Goal: Entertainment & Leisure: Consume media (video, audio)

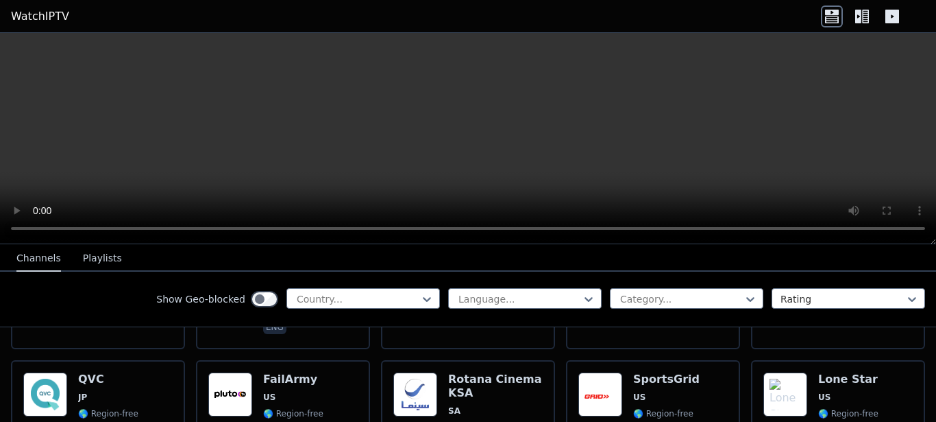
scroll to position [3045, 0]
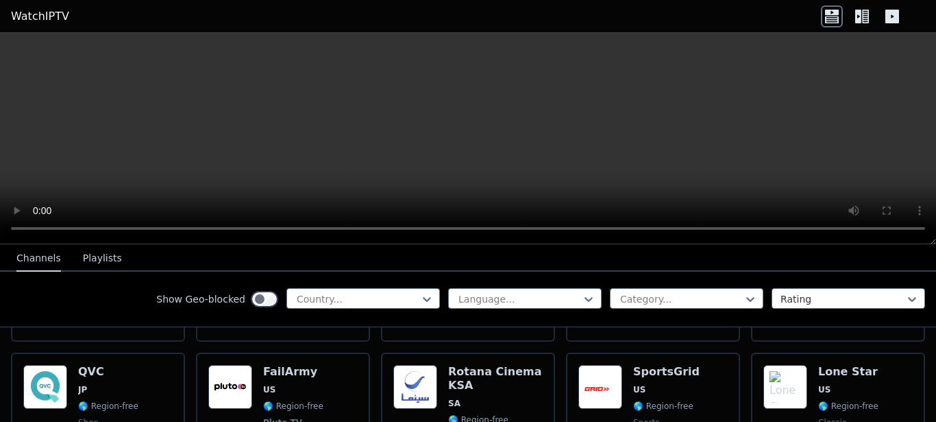
click at [95, 260] on button "Playlists" at bounding box center [102, 258] width 39 height 26
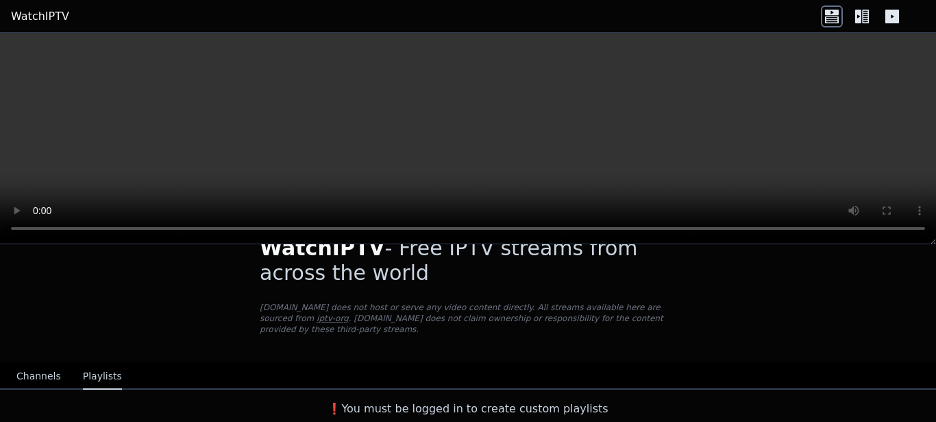
scroll to position [22, 0]
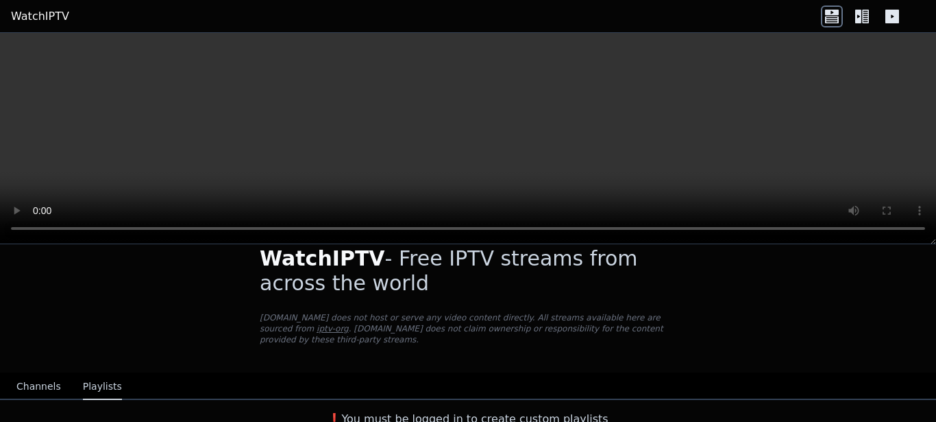
click at [34, 380] on button "Channels" at bounding box center [38, 387] width 45 height 26
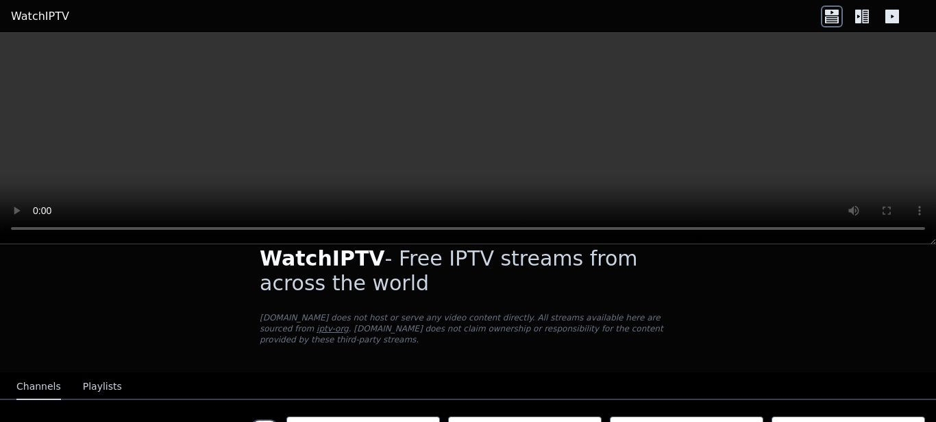
scroll to position [248, 0]
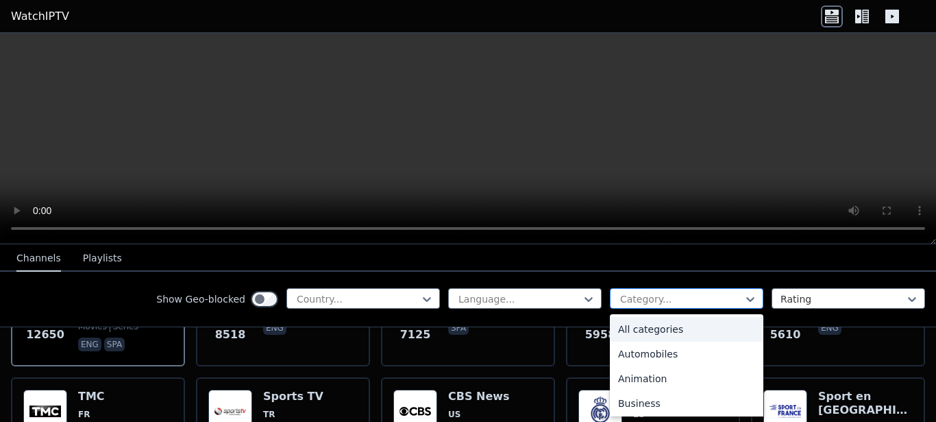
click at [642, 306] on div "Category..." at bounding box center [687, 298] width 154 height 21
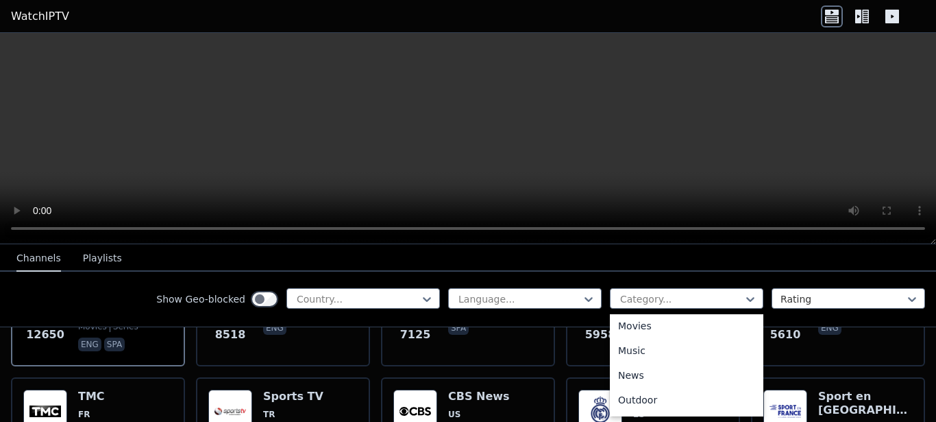
scroll to position [374, 0]
click at [616, 329] on div "Movies" at bounding box center [687, 325] width 154 height 25
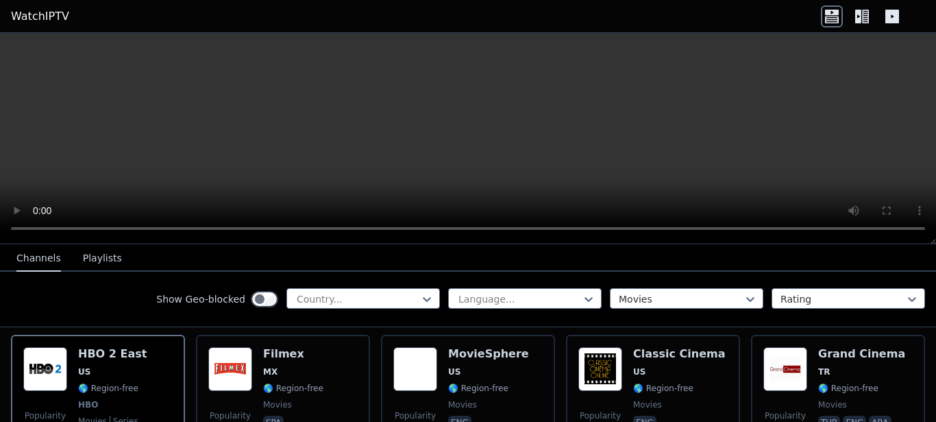
scroll to position [157, 0]
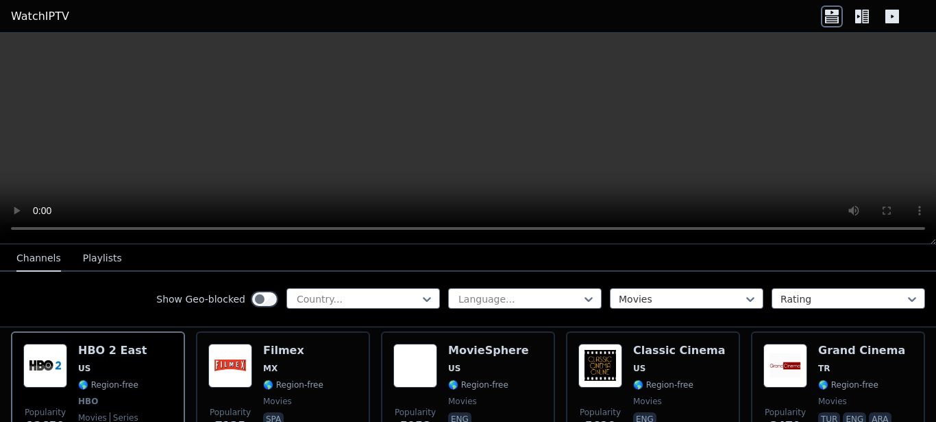
click at [156, 367] on div "Popularity 12650 HBO 2 East US 🌎 Region-free HBO movies series eng spa" at bounding box center [97, 393] width 149 height 101
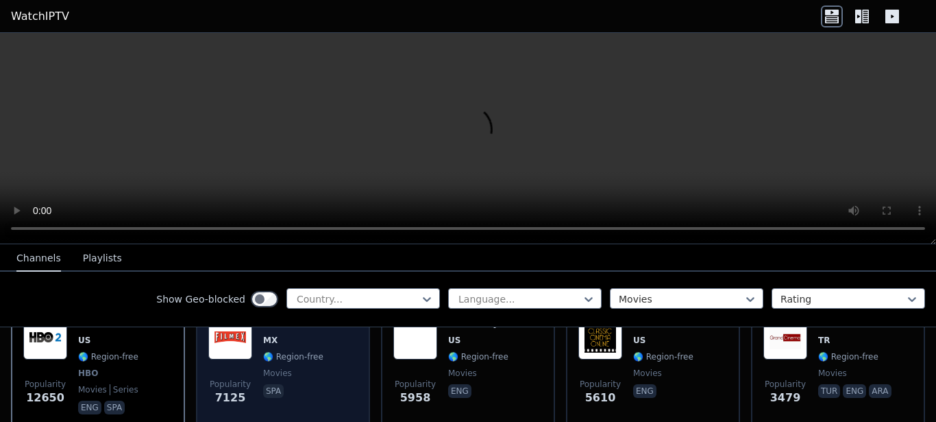
scroll to position [181, 0]
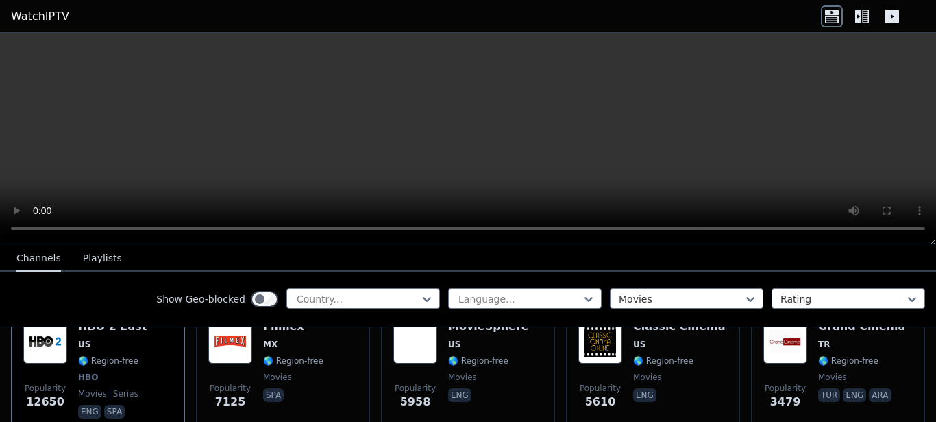
click at [858, 18] on icon at bounding box center [862, 16] width 22 height 22
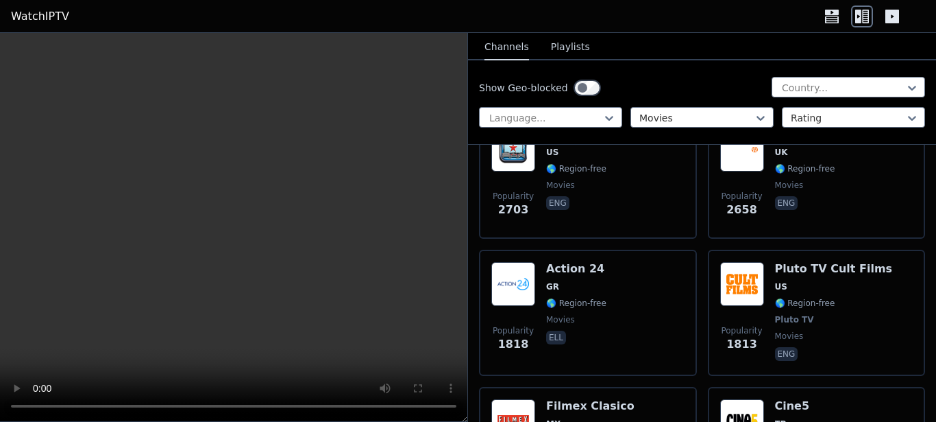
scroll to position [656, 0]
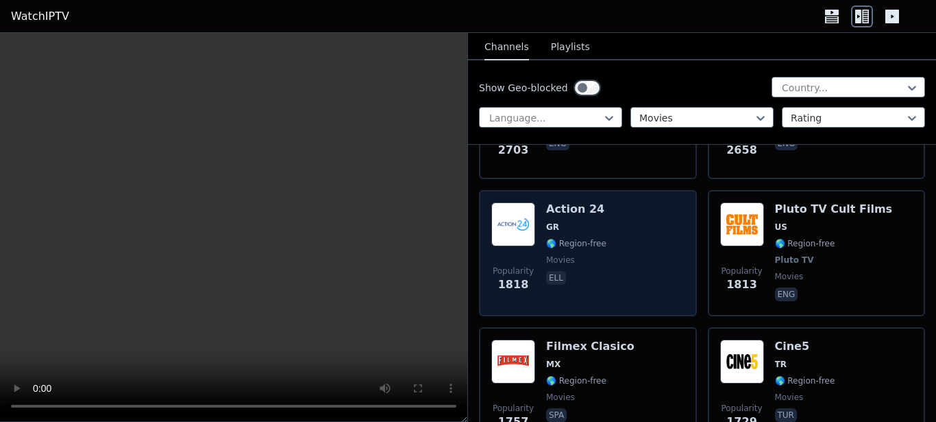
click at [623, 253] on div "Popularity 1818 Action 24 GR 🌎 Region-free movies ell" at bounding box center [587, 252] width 193 height 101
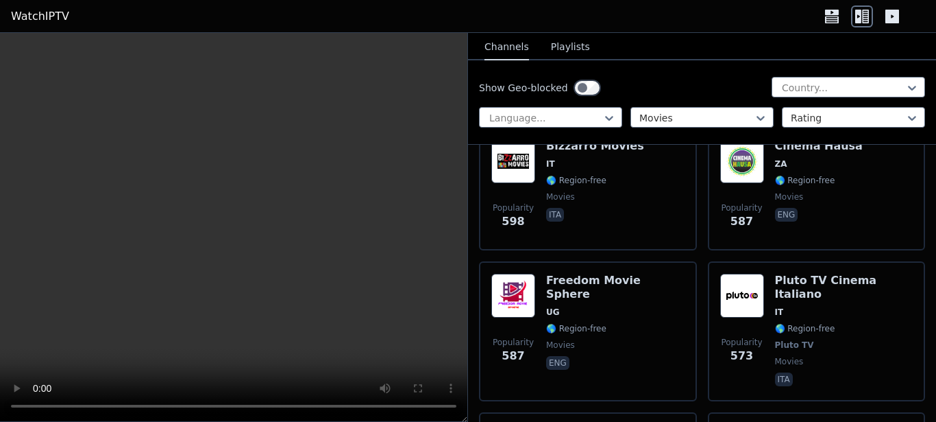
scroll to position [2226, 0]
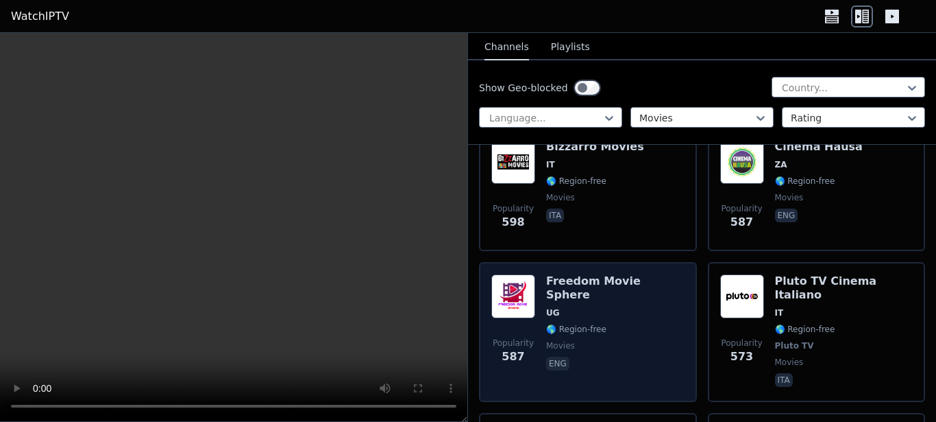
click at [649, 297] on div "Freedom Movie Sphere UG 🌎 Region-free movies eng" at bounding box center [615, 331] width 138 height 115
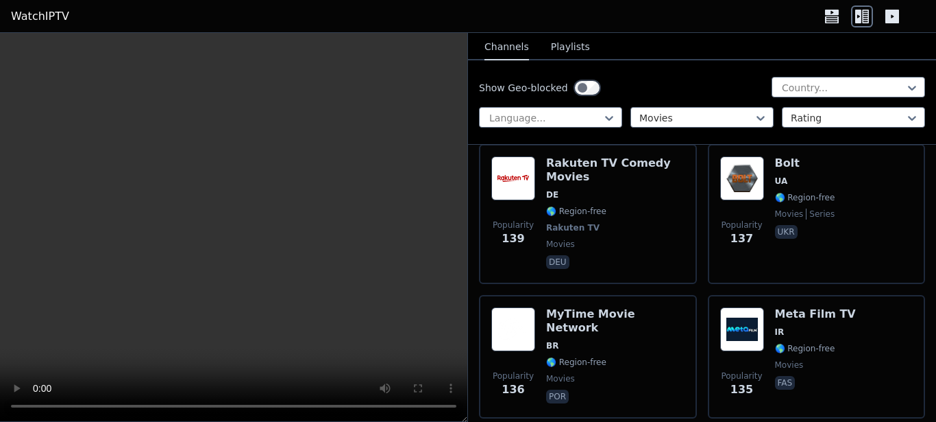
scroll to position [7764, 0]
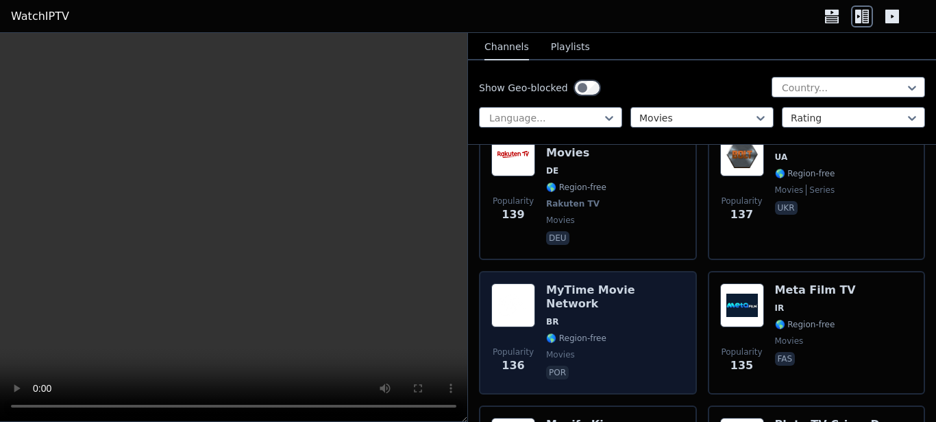
click at [635, 316] on span "BR" at bounding box center [615, 321] width 138 height 11
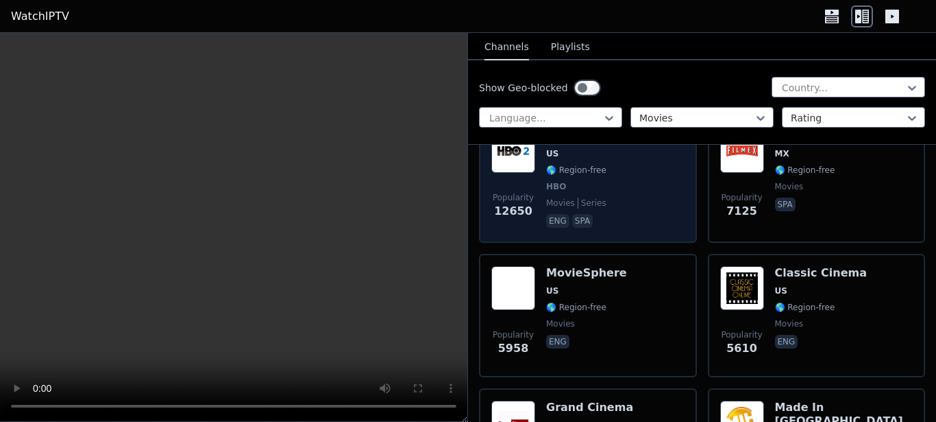
scroll to position [191, 0]
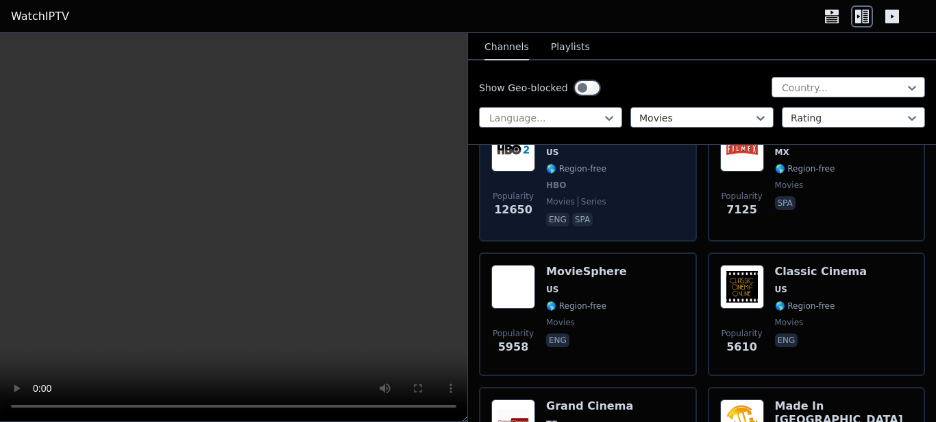
click at [629, 162] on div "Popularity 12650 HBO 2 East US 🌎 Region-free HBO movies series eng spa" at bounding box center [587, 177] width 193 height 101
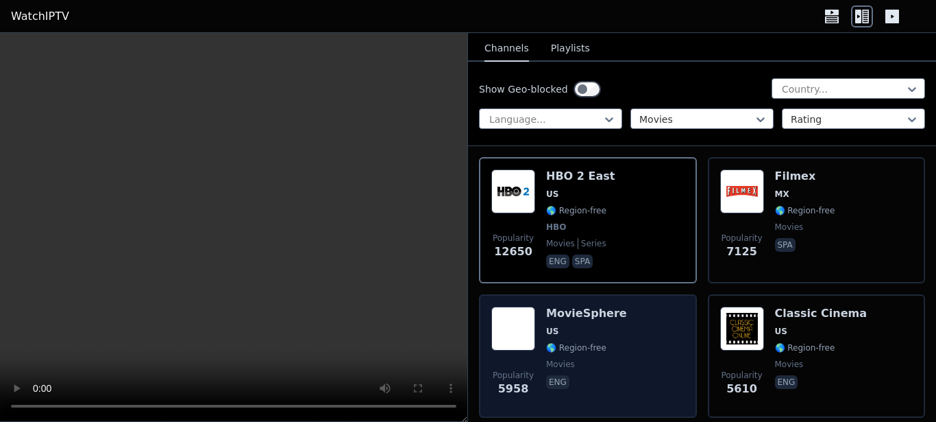
scroll to position [138, 0]
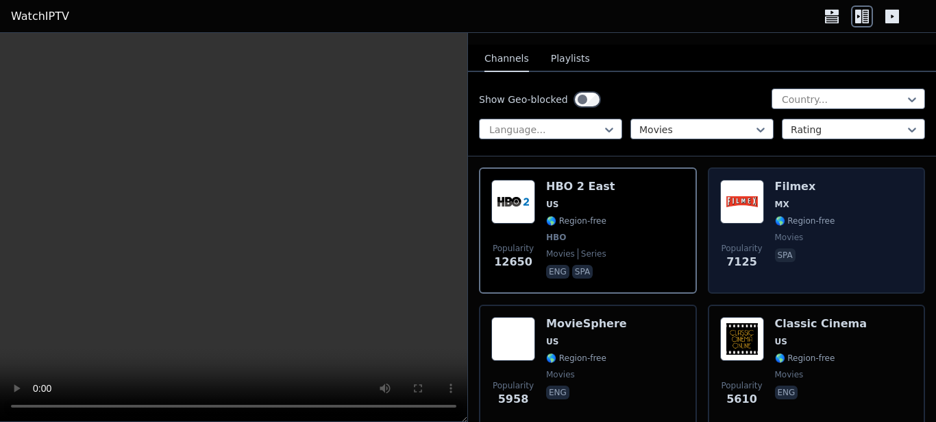
click at [867, 213] on div "Popularity 7125 Filmex MX 🌎 Region-free movies spa" at bounding box center [816, 230] width 193 height 101
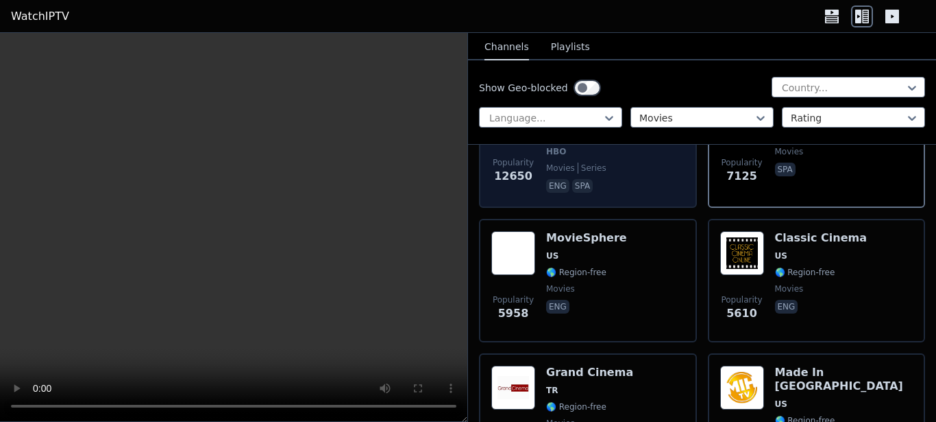
scroll to position [230, 0]
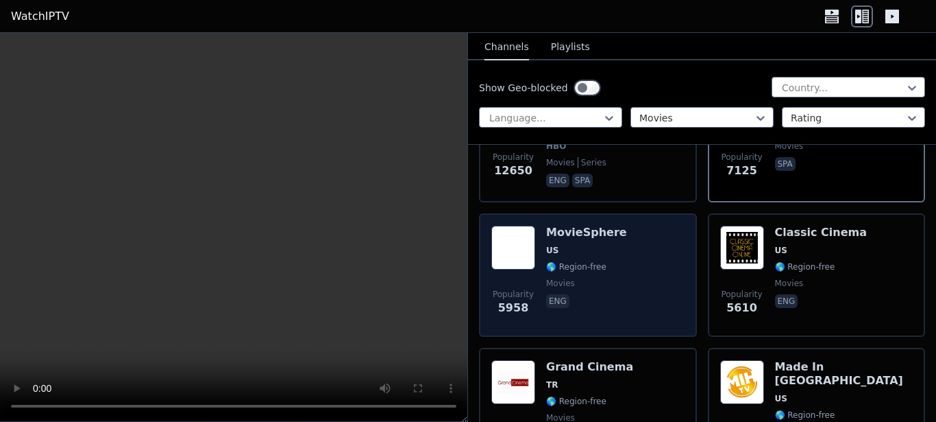
click at [598, 248] on div "MovieSphere US 🌎 Region-free movies eng" at bounding box center [586, 275] width 81 height 99
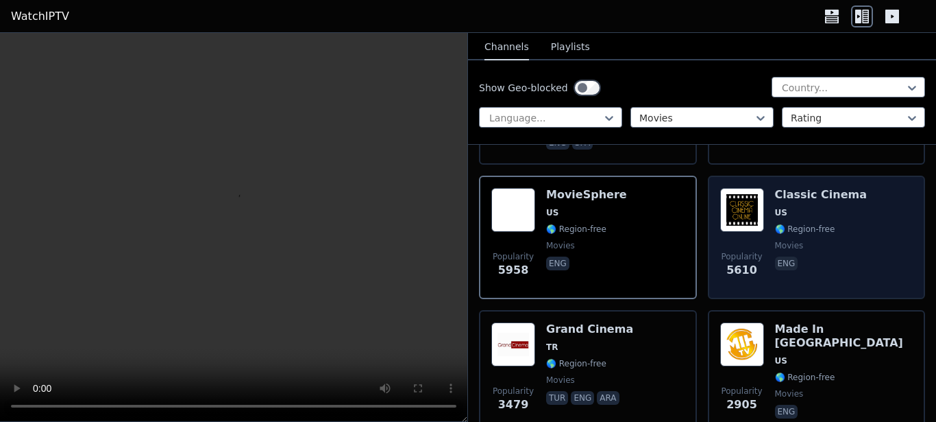
scroll to position [268, 0]
click at [849, 224] on div "Popularity 5610 Classic Cinema US 🌎 Region-free movies eng" at bounding box center [816, 236] width 193 height 99
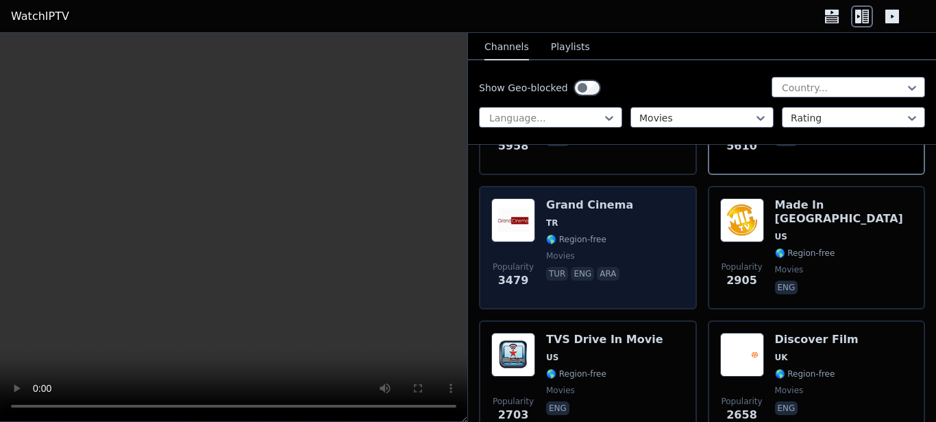
scroll to position [409, 0]
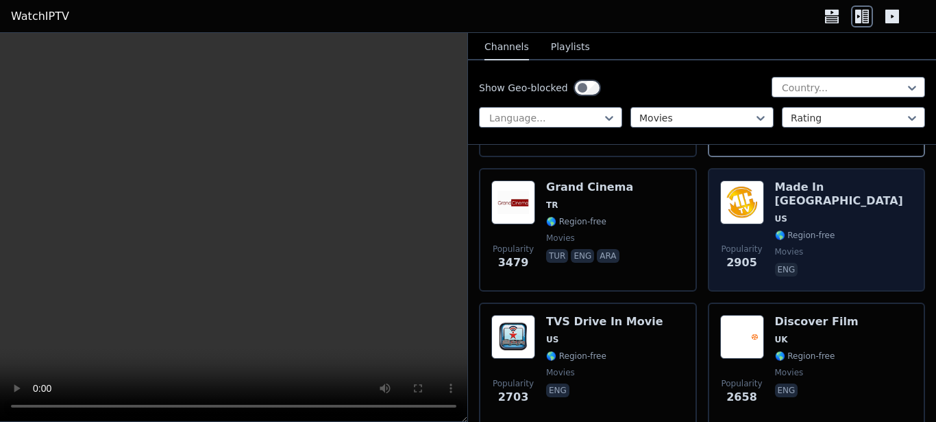
click at [827, 263] on span "eng" at bounding box center [844, 271] width 138 height 16
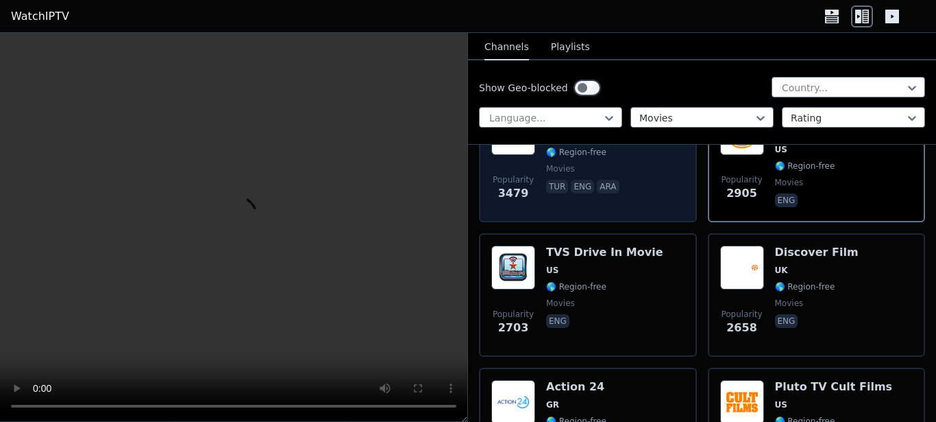
scroll to position [487, 0]
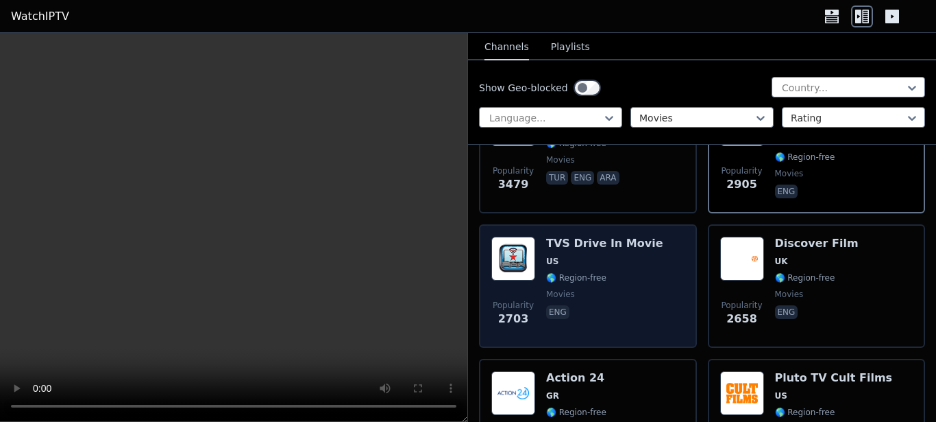
click at [619, 272] on span "🌎 Region-free" at bounding box center [604, 277] width 117 height 11
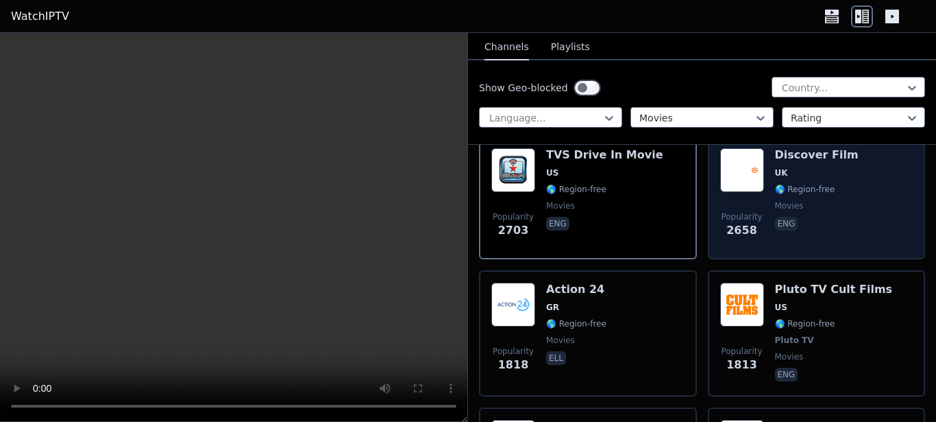
scroll to position [582, 0]
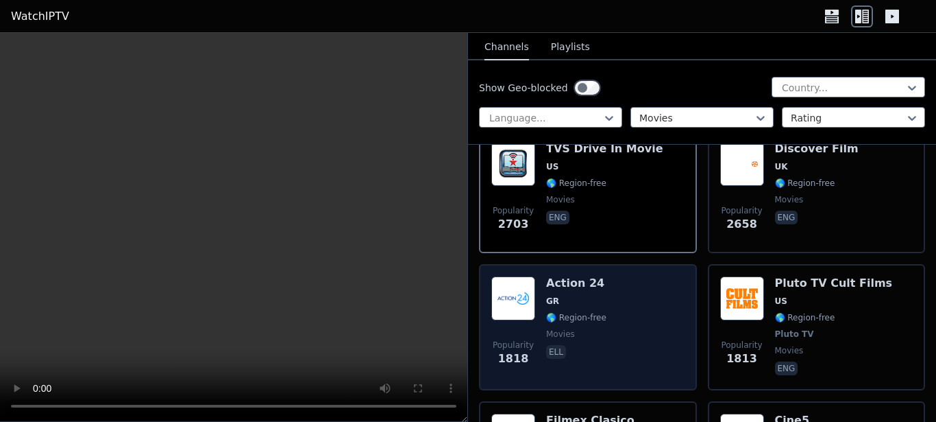
click at [629, 304] on div "Popularity 1818 Action 24 GR 🌎 Region-free movies ell" at bounding box center [587, 326] width 193 height 101
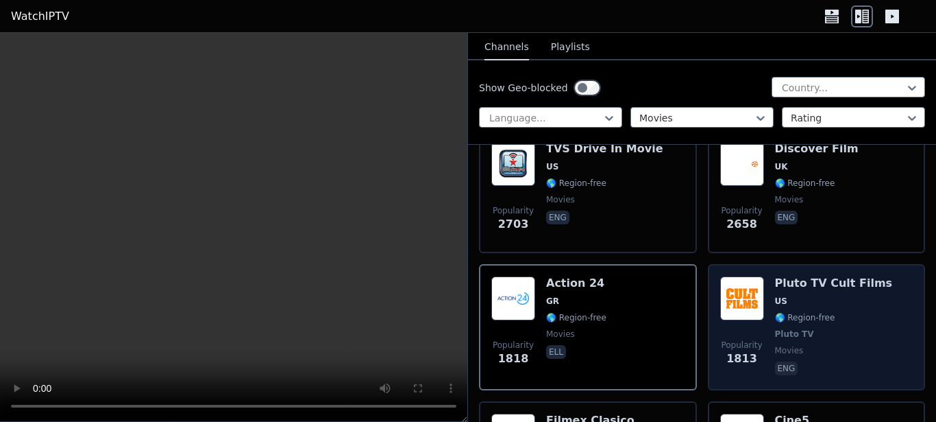
click at [855, 295] on span "US" at bounding box center [834, 300] width 118 height 11
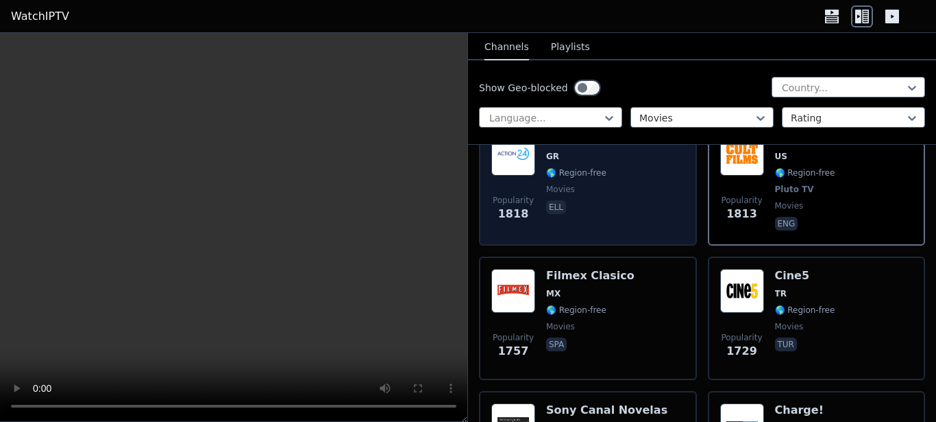
scroll to position [726, 0]
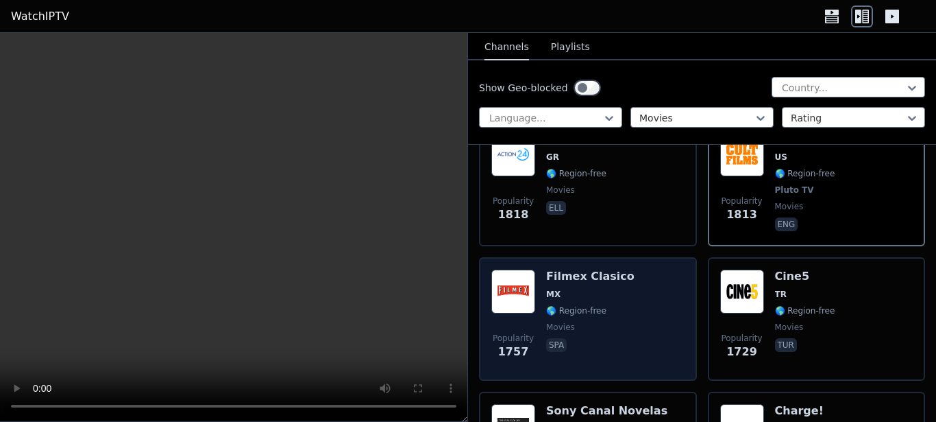
click at [606, 338] on span "spa" at bounding box center [590, 346] width 88 height 16
click at [644, 295] on div "Popularity 1757 Filmex Clasico MX 🌎 Region-free movies spa" at bounding box center [587, 318] width 193 height 99
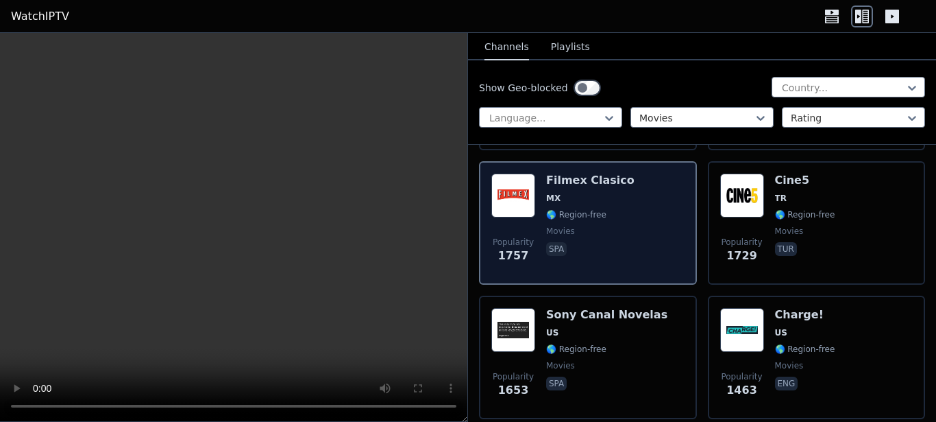
scroll to position [823, 0]
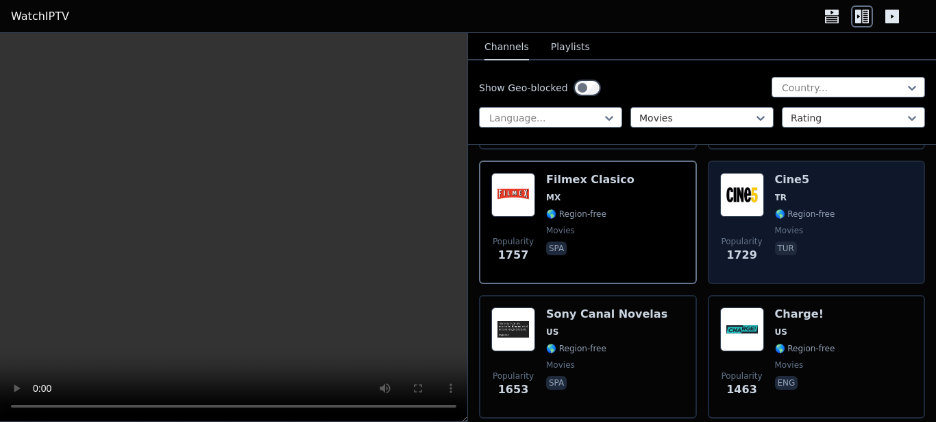
click at [863, 199] on div "Popularity 1729 Cine5 TR 🌎 Region-free movies tur" at bounding box center [816, 222] width 193 height 99
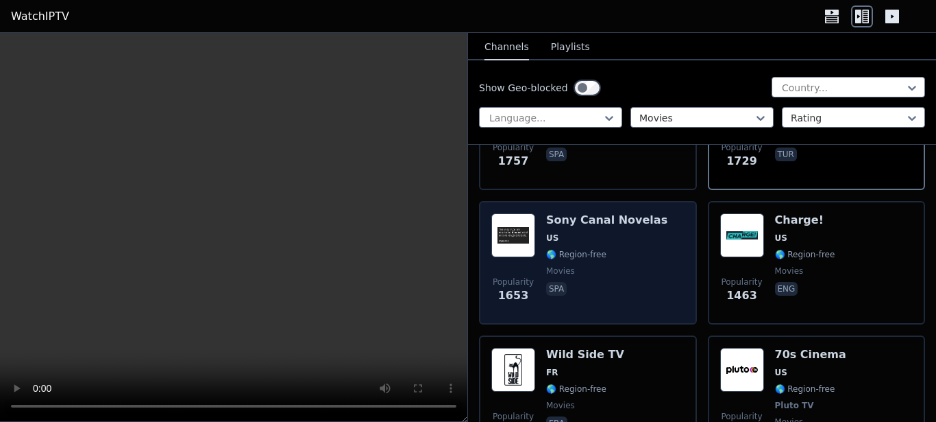
scroll to position [918, 0]
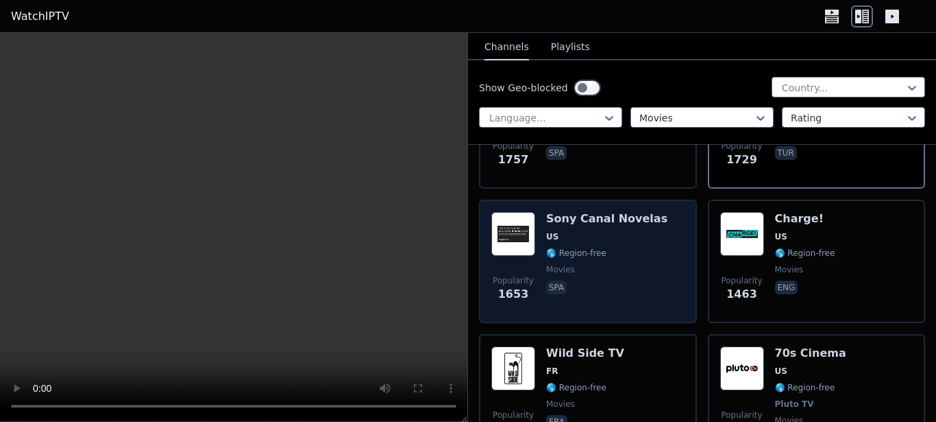
click at [676, 243] on div "Popularity 1653 Sony Canal Novelas US 🌎 Region-free movies spa" at bounding box center [587, 261] width 193 height 99
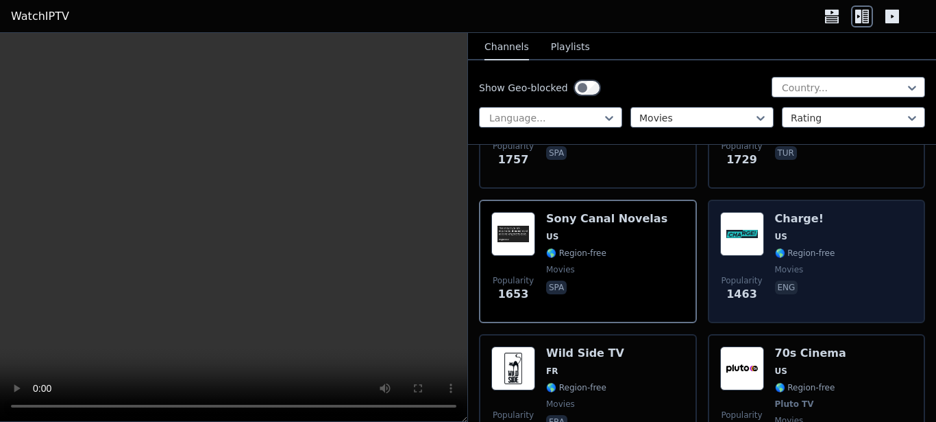
click at [844, 243] on div "Popularity 1463 Charge! US 🌎 Region-free movies eng" at bounding box center [816, 261] width 193 height 99
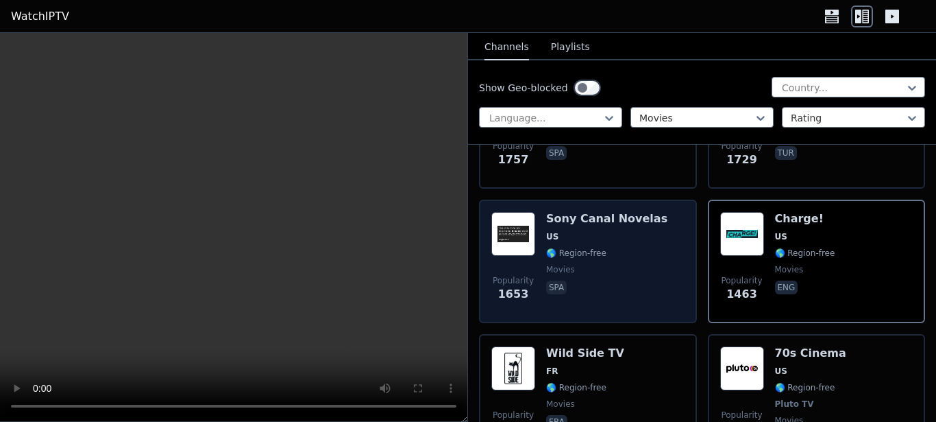
click at [583, 247] on span "🌎 Region-free" at bounding box center [606, 252] width 121 height 11
click at [587, 232] on div "Sony Canal Novelas US 🌎 Region-free movies spa" at bounding box center [606, 261] width 121 height 99
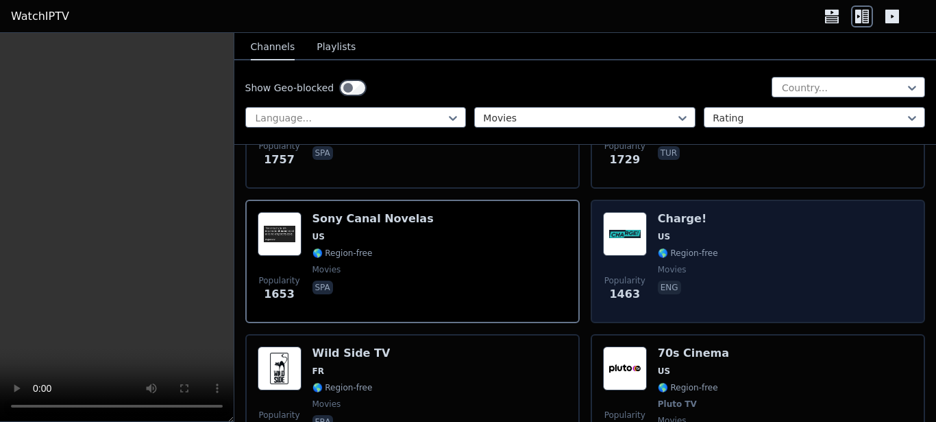
click at [813, 256] on div "Popularity 1463 Charge! US 🌎 Region-free movies eng" at bounding box center [758, 261] width 310 height 99
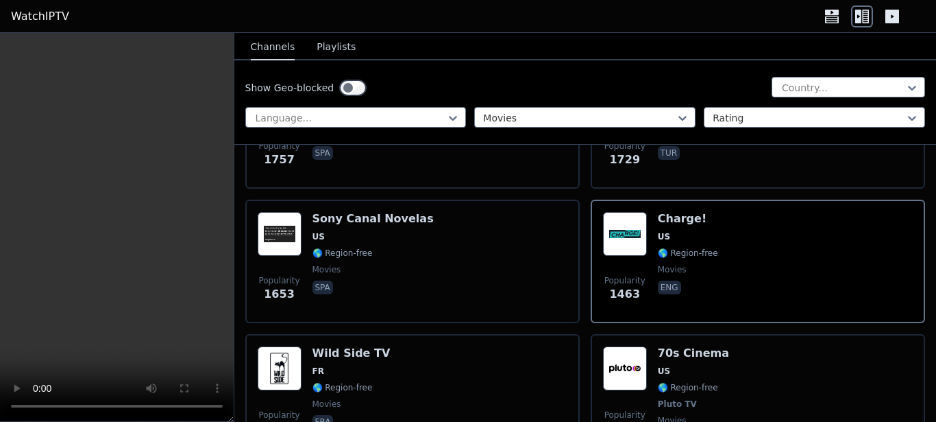
click at [857, 16] on icon at bounding box center [858, 17] width 6 height 14
click at [887, 20] on icon at bounding box center [893, 17] width 14 height 14
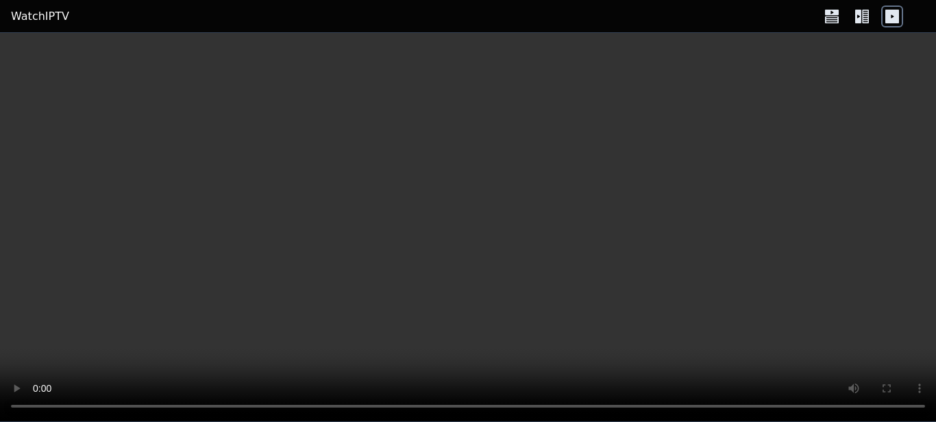
click at [860, 21] on icon at bounding box center [858, 17] width 6 height 14
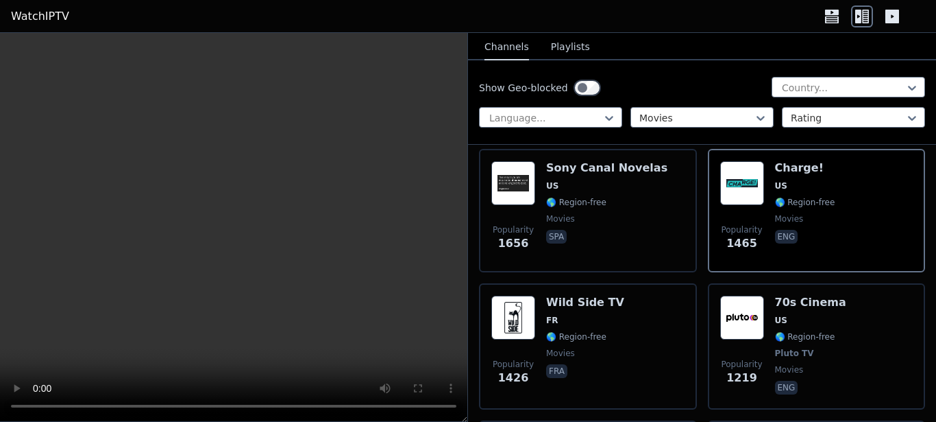
scroll to position [969, 0]
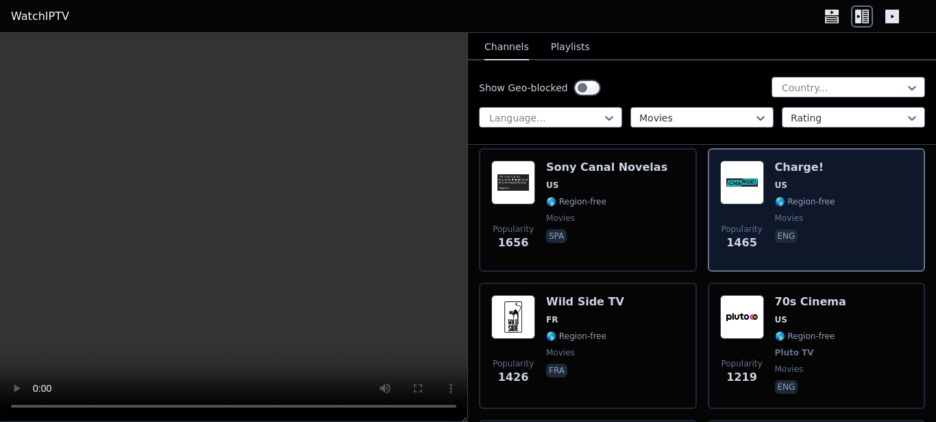
click at [821, 180] on span "US" at bounding box center [805, 185] width 60 height 11
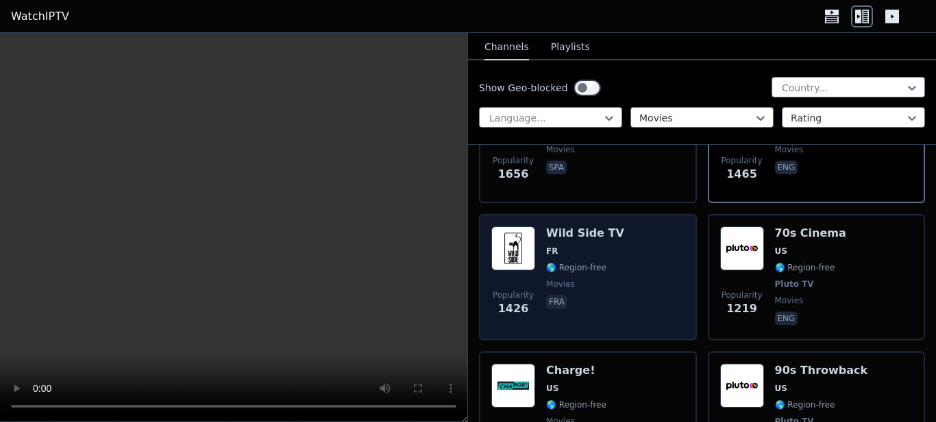
scroll to position [1041, 0]
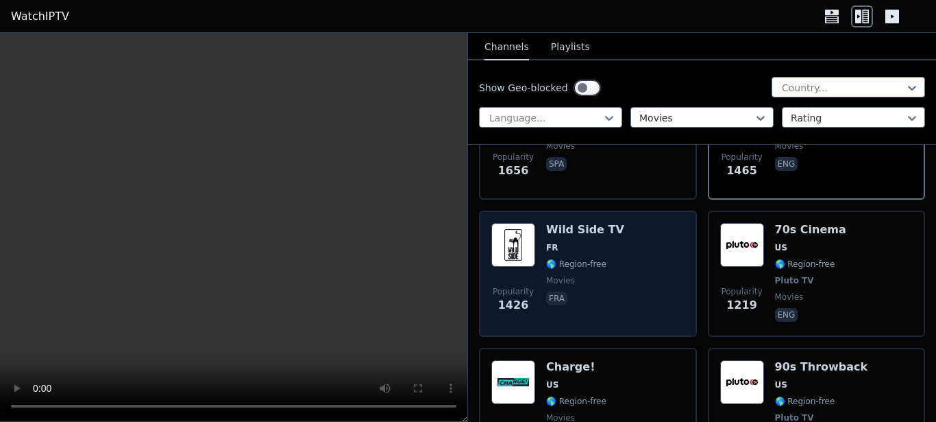
click at [612, 247] on div "Popularity 1426 Wild Side TV FR 🌎 Region-free movies fra" at bounding box center [587, 273] width 193 height 101
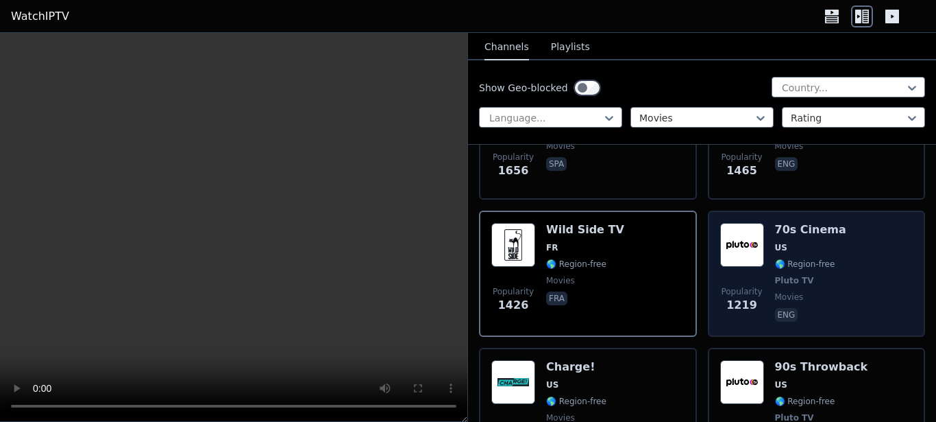
click at [827, 264] on div "Popularity 1219 70s Cinema US 🌎 Region-free Pluto TV movies eng" at bounding box center [816, 273] width 193 height 101
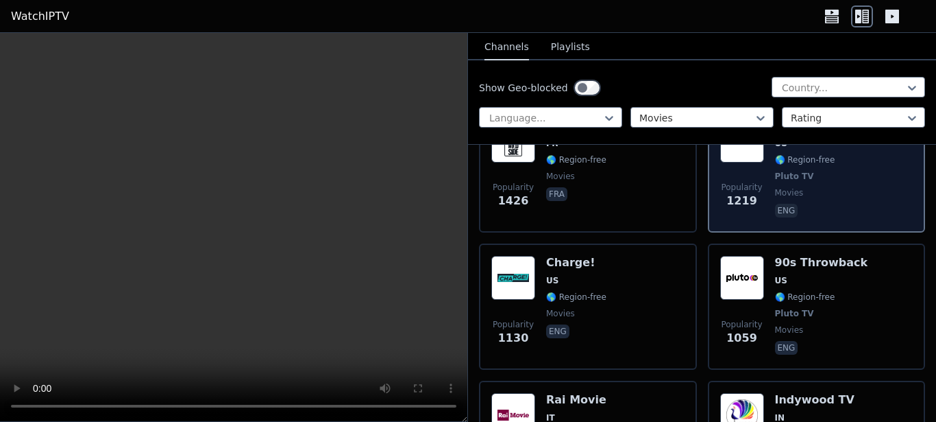
scroll to position [1148, 0]
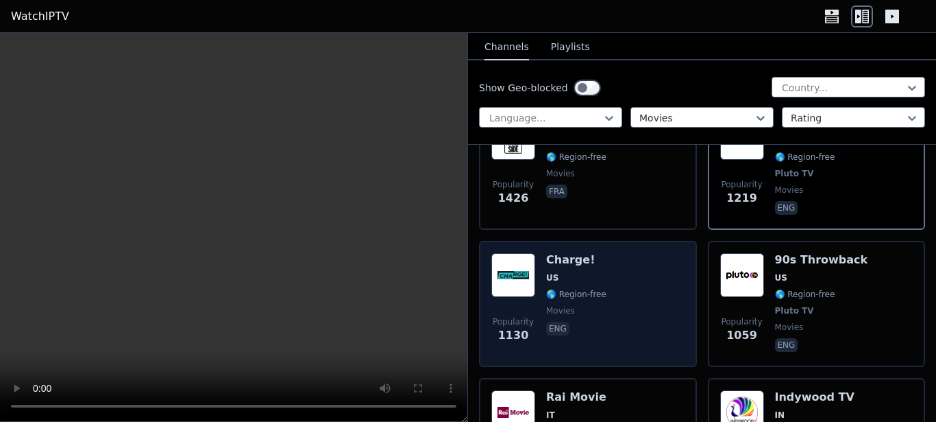
click at [631, 270] on div "Popularity 1130 Charge! US 🌎 Region-free movies eng" at bounding box center [587, 303] width 193 height 101
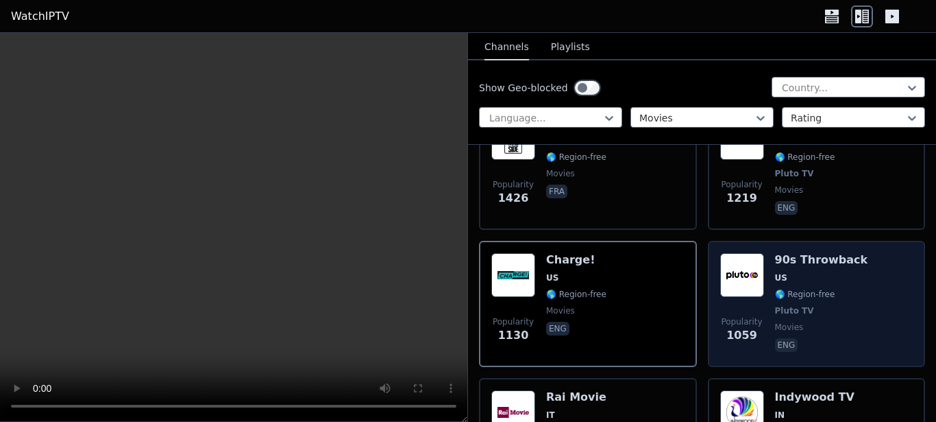
click at [851, 285] on div "Popularity 1059 90s Throwback US 🌎 Region-free Pluto TV movies eng" at bounding box center [816, 303] width 193 height 101
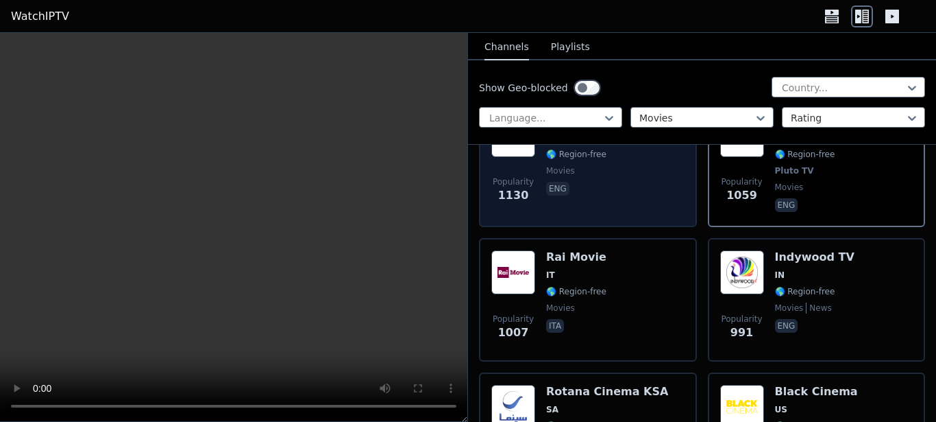
scroll to position [1289, 0]
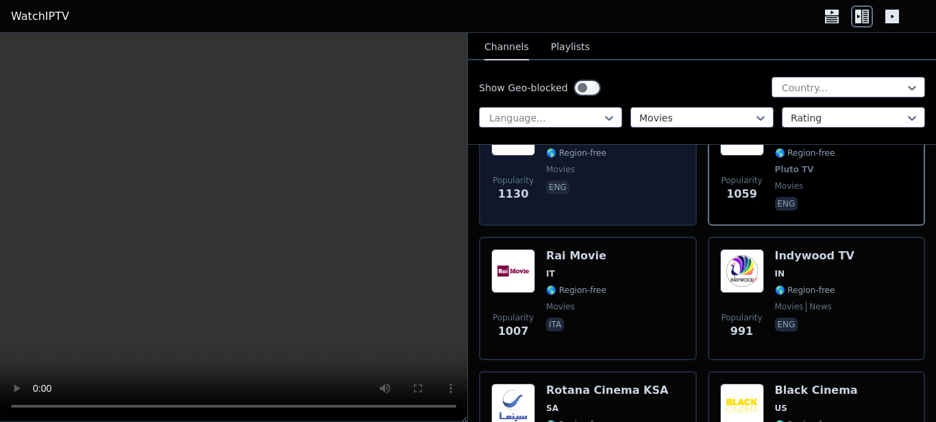
click at [630, 269] on div "Popularity 1007 Rai Movie IT 🌎 Region-free movies ita" at bounding box center [587, 298] width 193 height 99
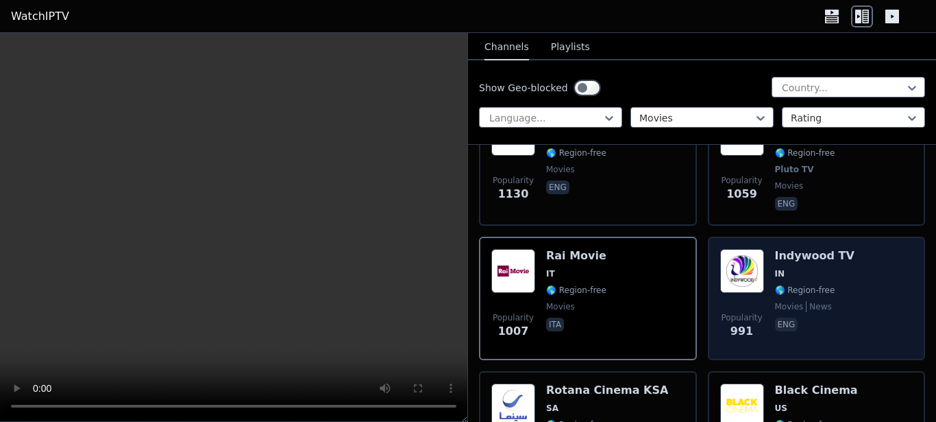
click at [799, 268] on span "IN" at bounding box center [815, 273] width 80 height 11
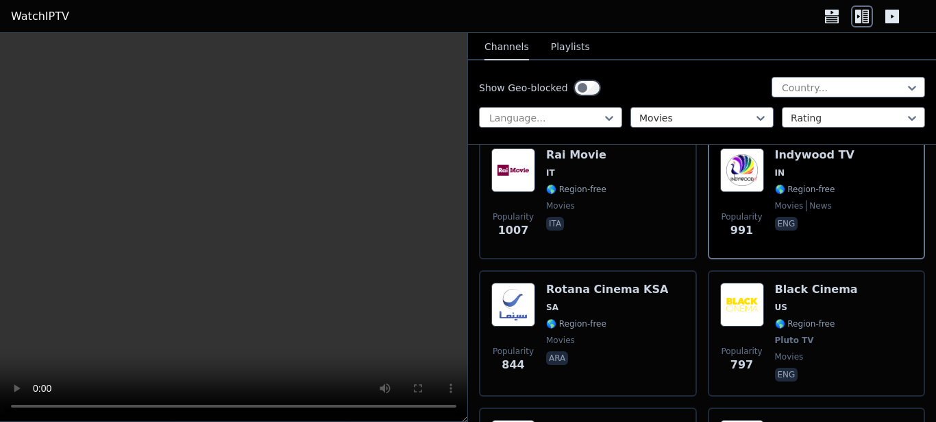
scroll to position [1391, 0]
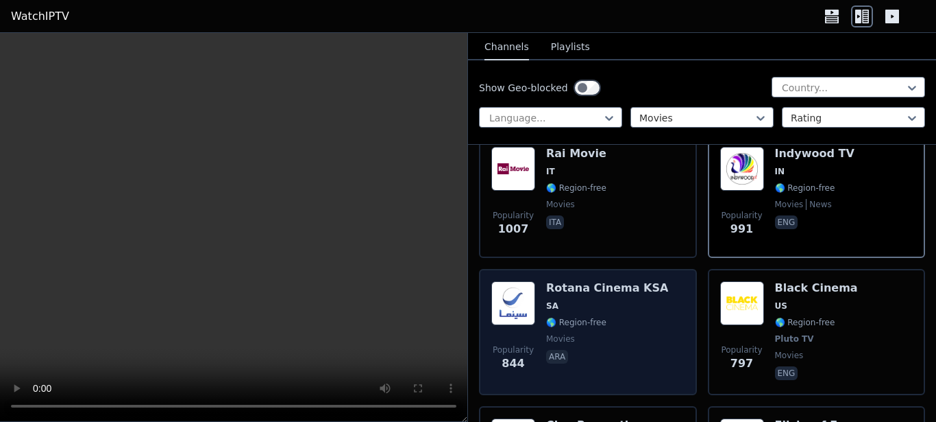
click at [601, 317] on span "🌎 Region-free" at bounding box center [607, 322] width 122 height 11
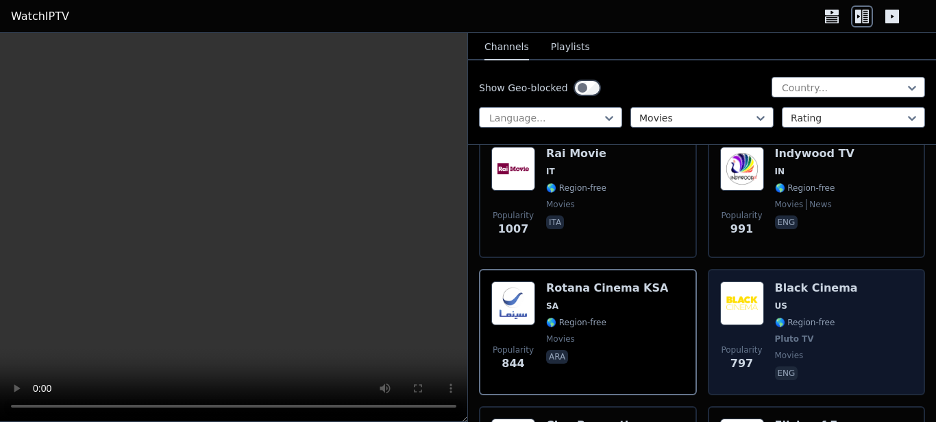
scroll to position [1513, 0]
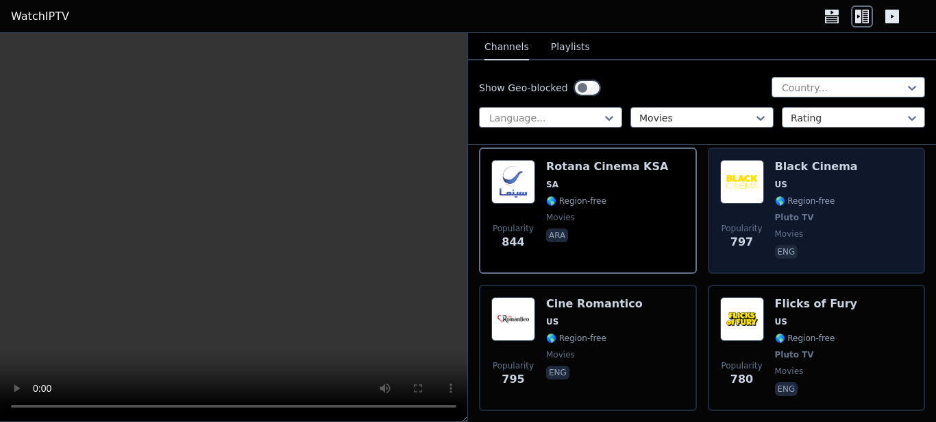
click at [841, 184] on div "Popularity 797 Black Cinema US 🌎 Region-free Pluto TV movies eng" at bounding box center [816, 210] width 193 height 101
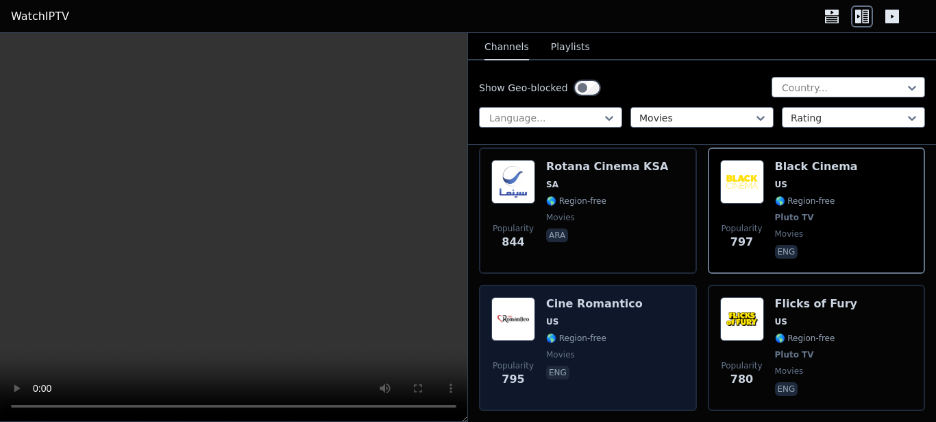
click at [625, 300] on div "Popularity 795 Cine Romantico US 🌎 Region-free movies eng" at bounding box center [587, 347] width 193 height 101
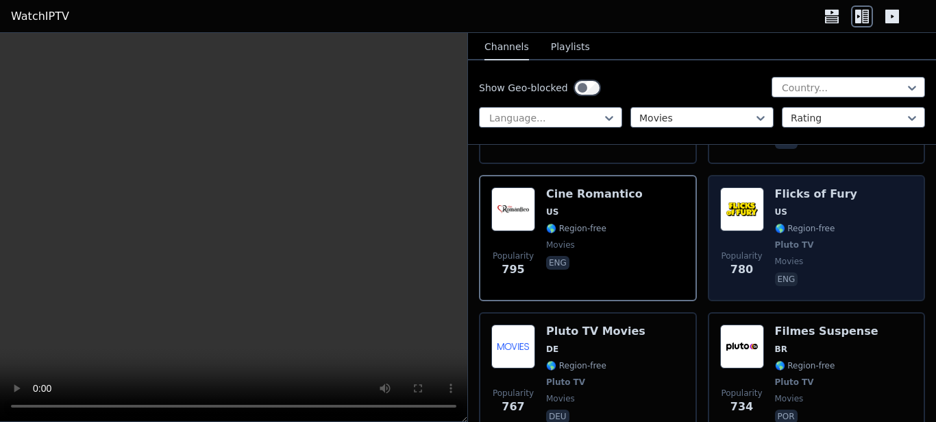
click at [868, 190] on div "Popularity 780 Flicks of Fury US 🌎 Region-free Pluto TV movies eng" at bounding box center [816, 237] width 193 height 101
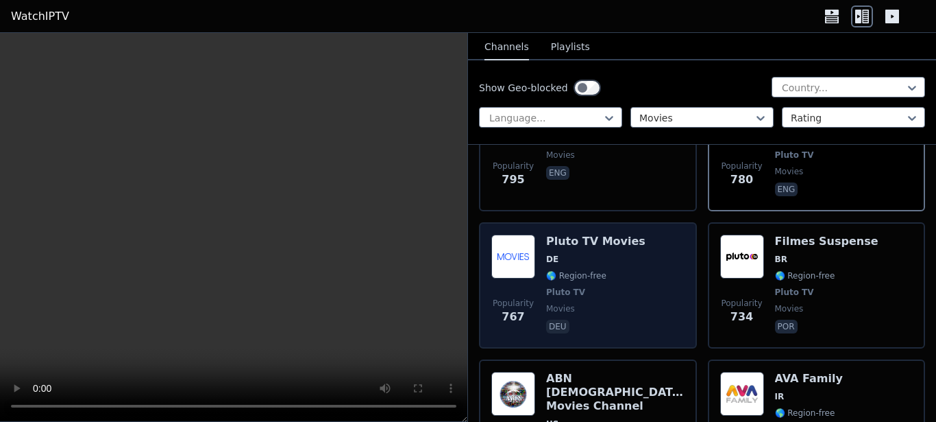
scroll to position [1747, 0]
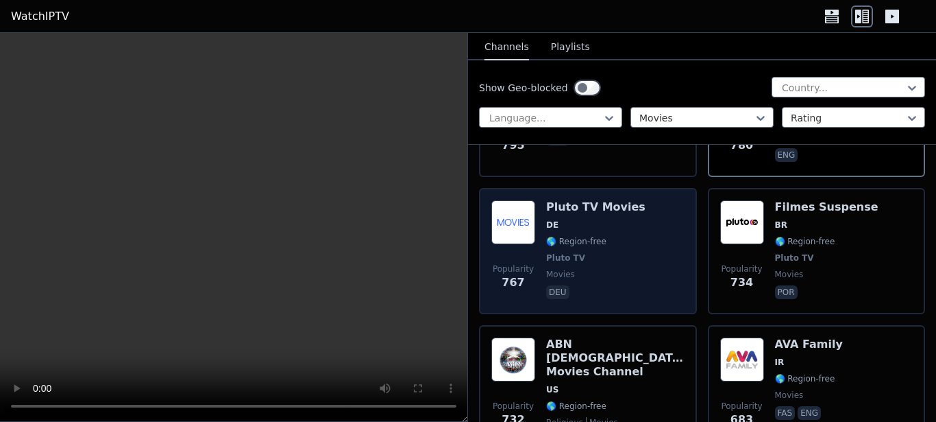
click at [585, 236] on span "🌎 Region-free" at bounding box center [576, 241] width 60 height 11
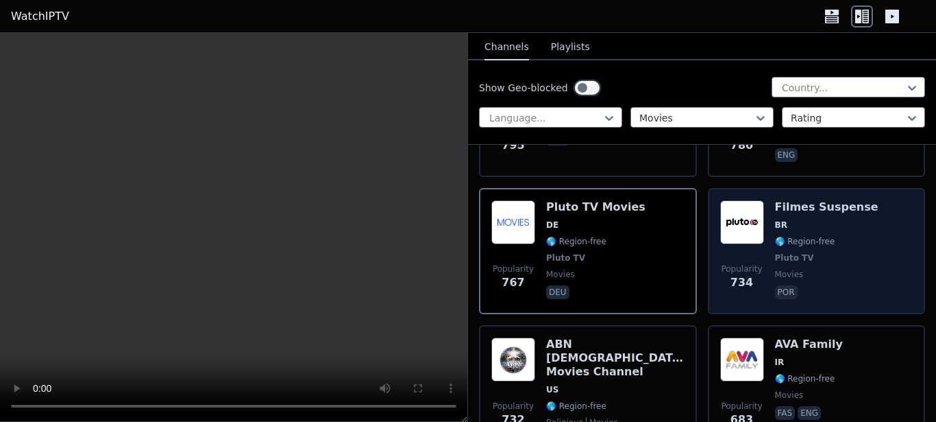
click at [859, 236] on div "Popularity 734 Filmes Suspense BR 🌎 Region-free Pluto TV movies por" at bounding box center [816, 250] width 193 height 101
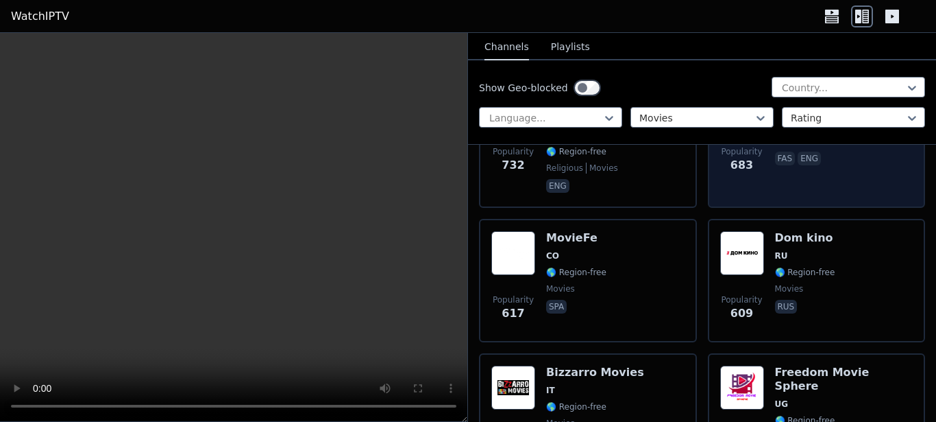
scroll to position [2002, 0]
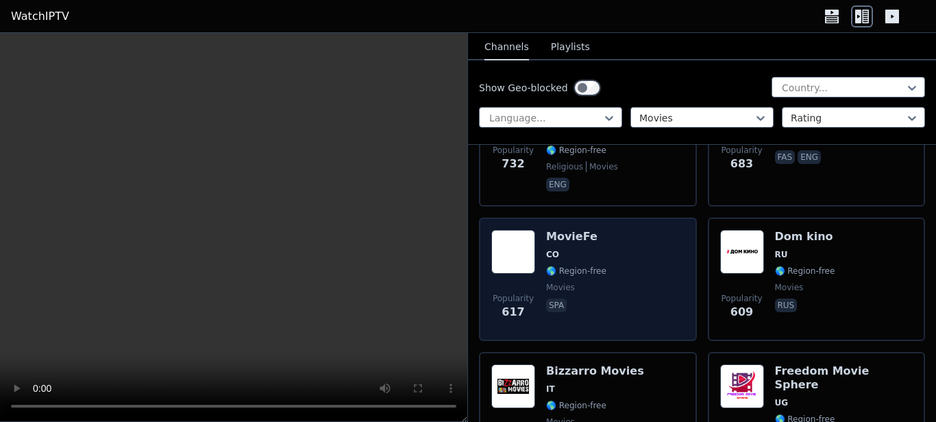
click at [642, 250] on div "Popularity 617 MovieFe CO 🌎 Region-free movies spa" at bounding box center [587, 279] width 193 height 99
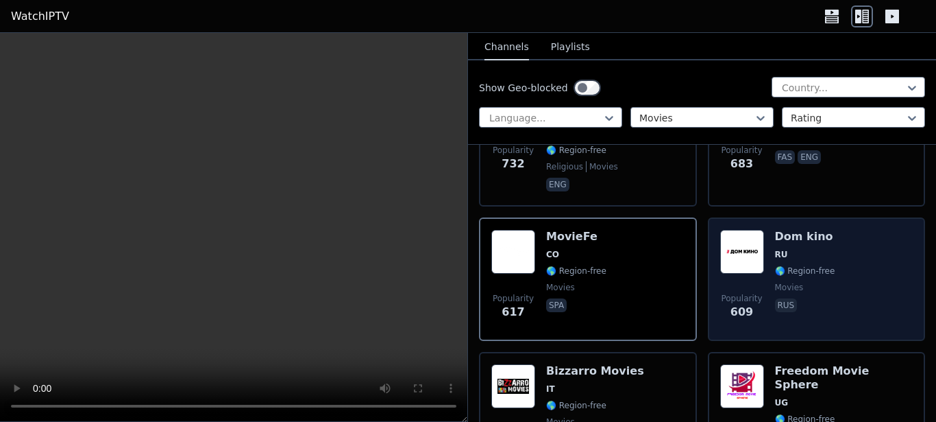
click at [796, 293] on div "Dom kino RU 🌎 Region-free movies rus" at bounding box center [805, 279] width 60 height 99
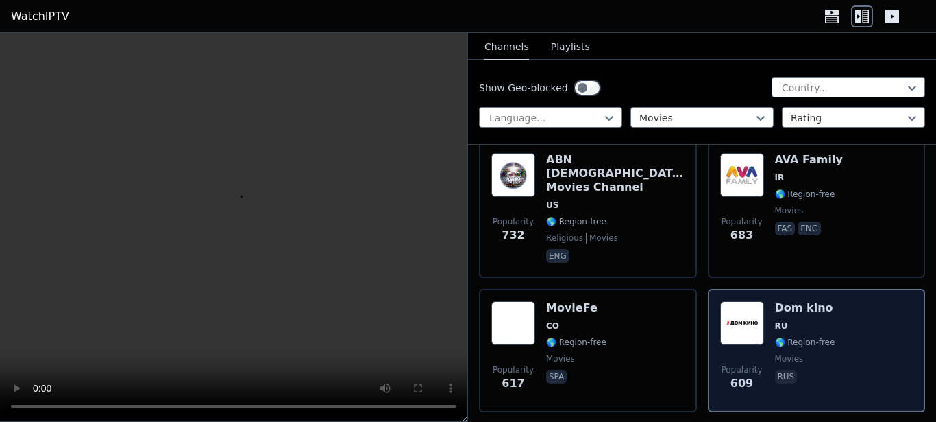
scroll to position [1927, 0]
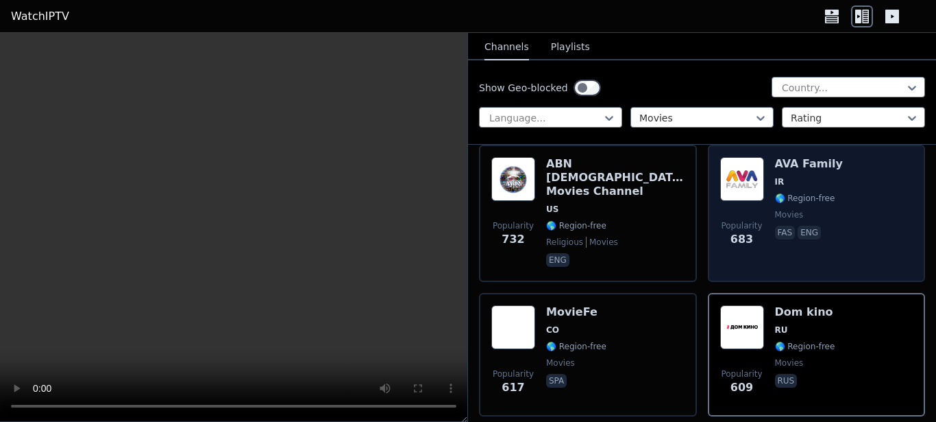
click at [810, 162] on div "AVA Family IR 🌎 Region-free movies fas eng" at bounding box center [809, 213] width 68 height 112
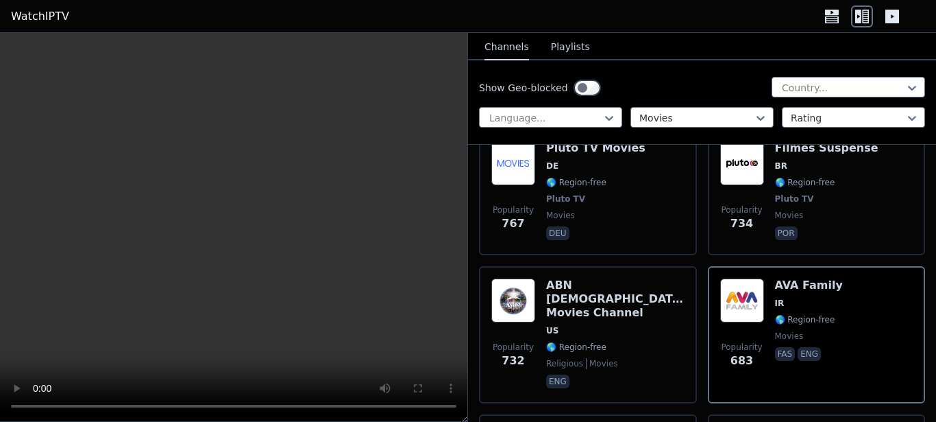
scroll to position [1760, 0]
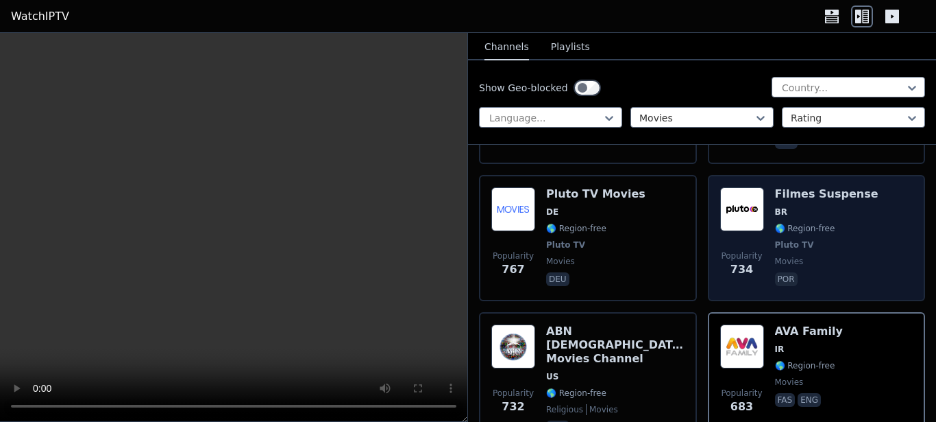
click at [736, 261] on span "734" at bounding box center [742, 269] width 23 height 16
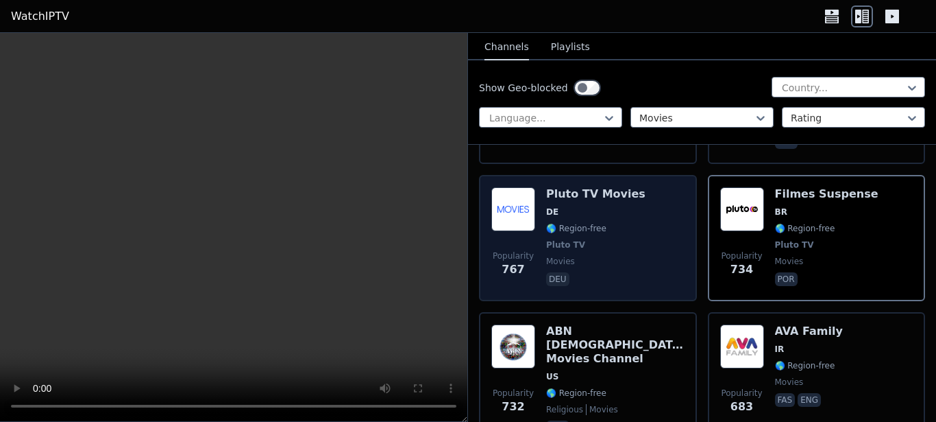
click at [623, 275] on span "deu" at bounding box center [595, 280] width 99 height 16
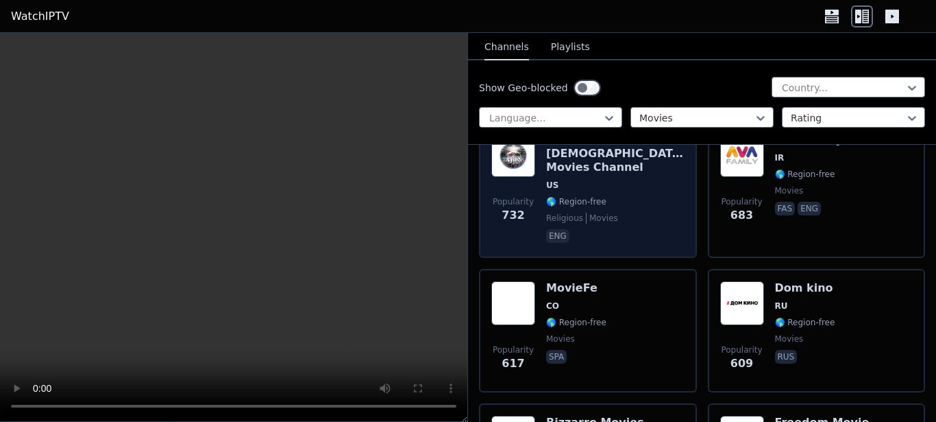
scroll to position [1989, 0]
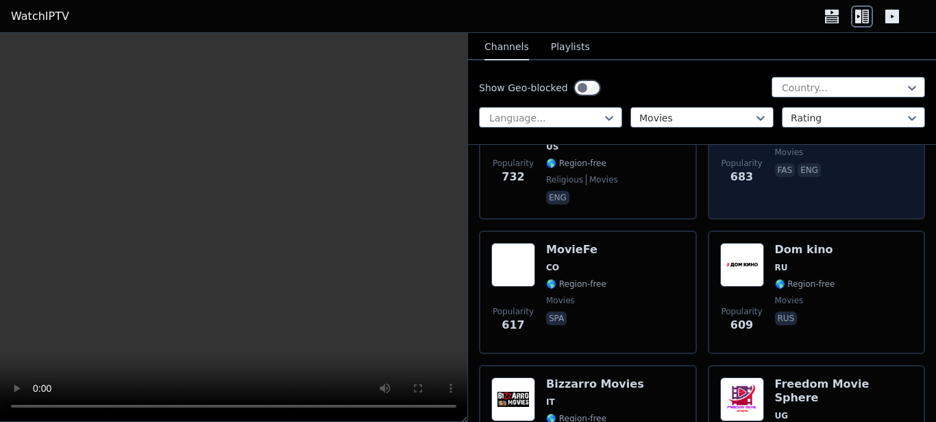
click at [808, 175] on div "AVA Family IR 🌎 Region-free movies fas eng" at bounding box center [809, 151] width 68 height 112
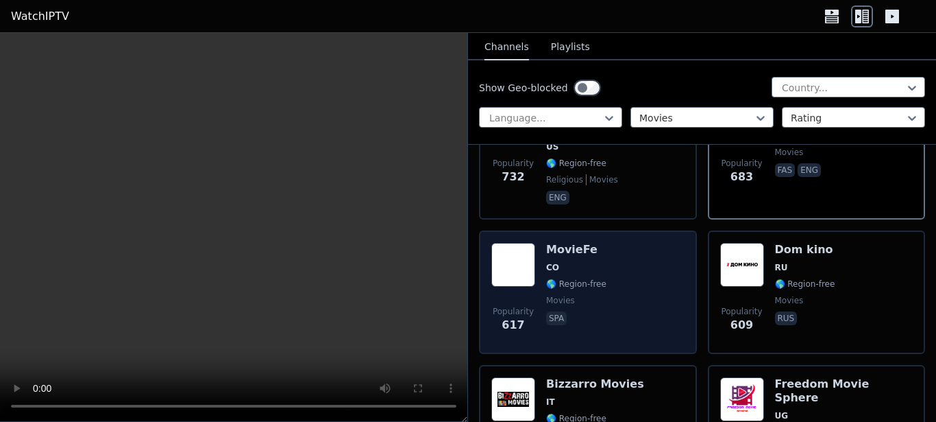
click at [654, 250] on div "Popularity 617 MovieFe CO 🌎 Region-free movies spa" at bounding box center [587, 292] width 193 height 99
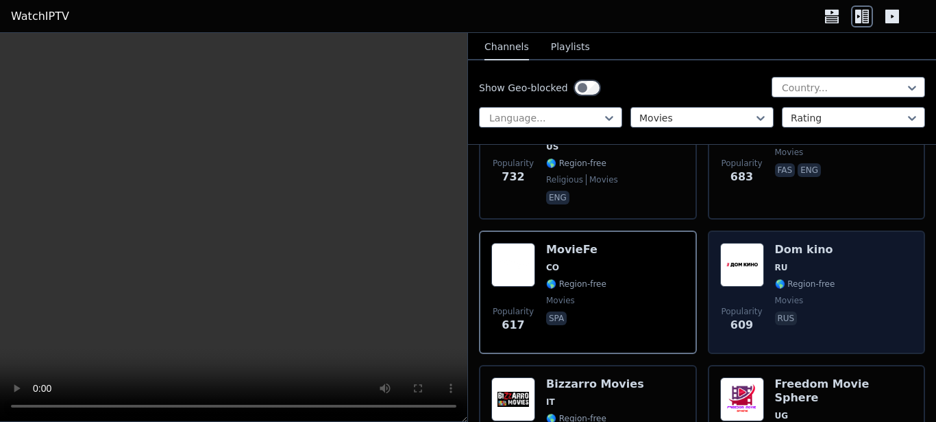
click at [868, 262] on div "Popularity 609 Dom kino RU 🌎 Region-free movies rus" at bounding box center [816, 292] width 193 height 99
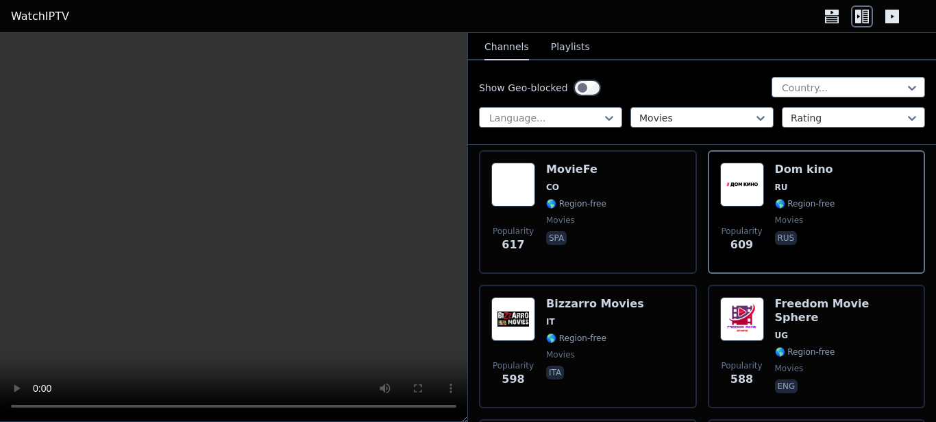
scroll to position [2070, 0]
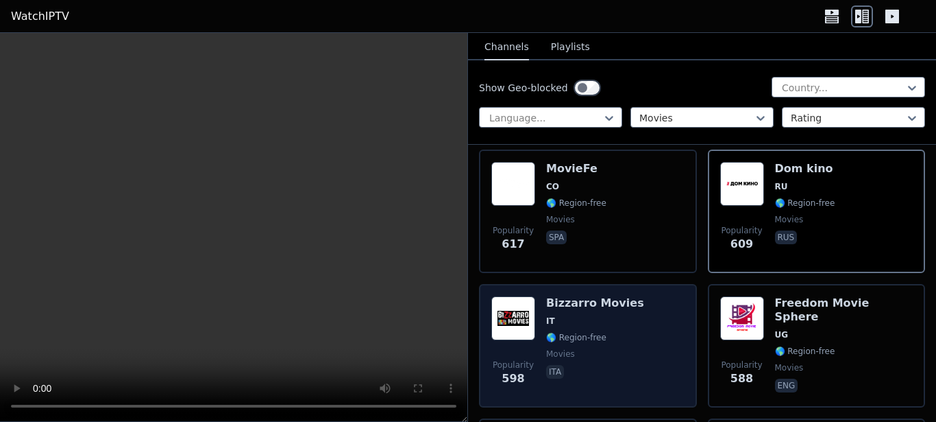
click at [621, 332] on span "🌎 Region-free" at bounding box center [595, 337] width 98 height 11
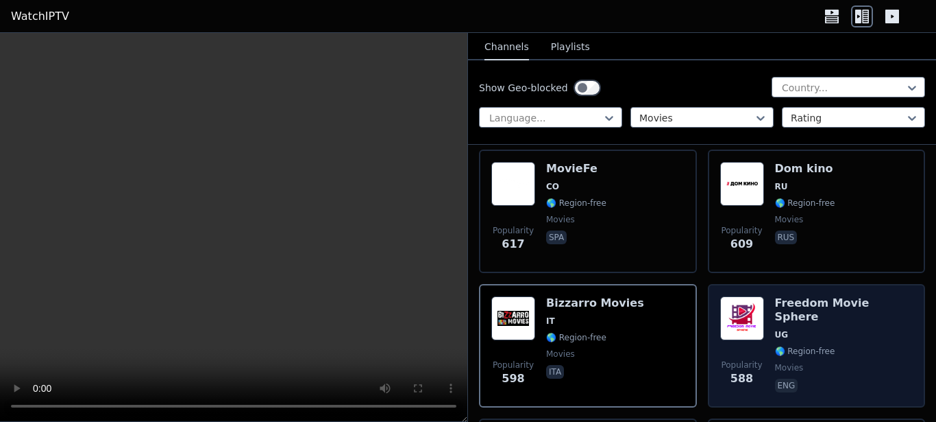
click at [862, 345] on span "🌎 Region-free" at bounding box center [844, 350] width 138 height 11
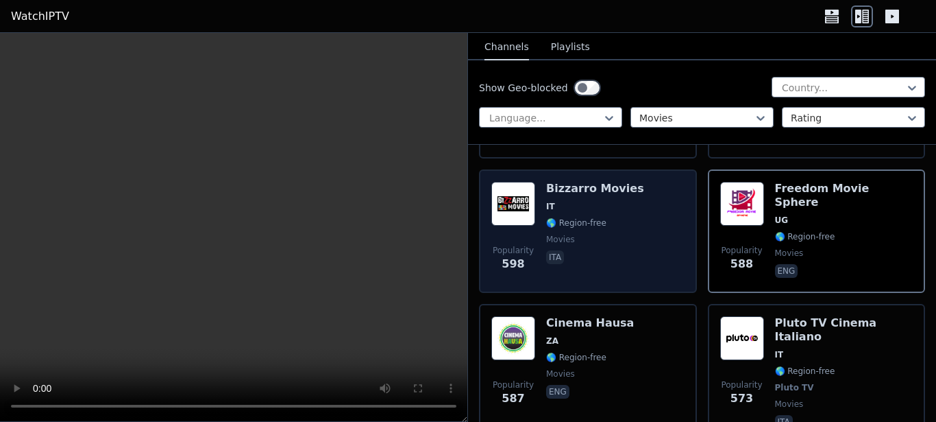
scroll to position [2190, 0]
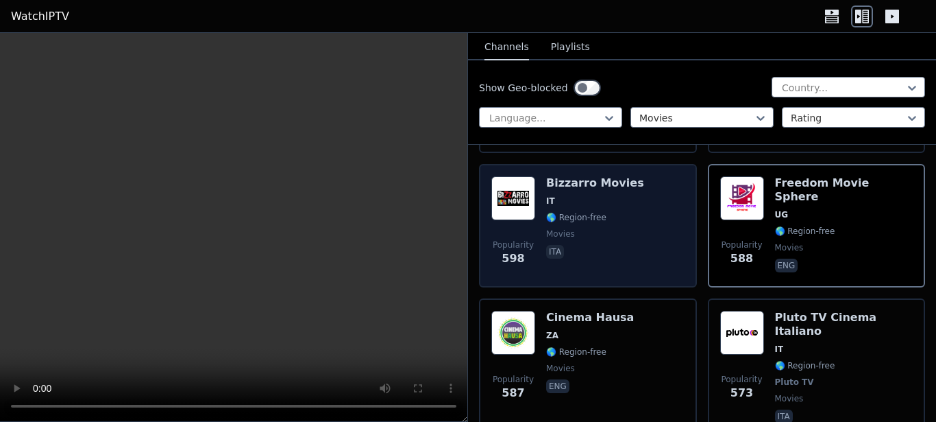
click at [596, 346] on span "🌎 Region-free" at bounding box center [576, 351] width 60 height 11
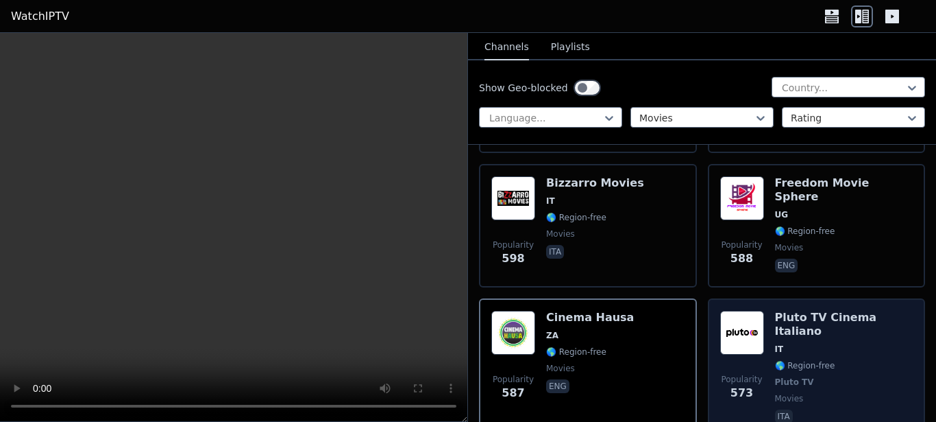
click at [831, 360] on span "🌎 Region-free" at bounding box center [844, 365] width 138 height 11
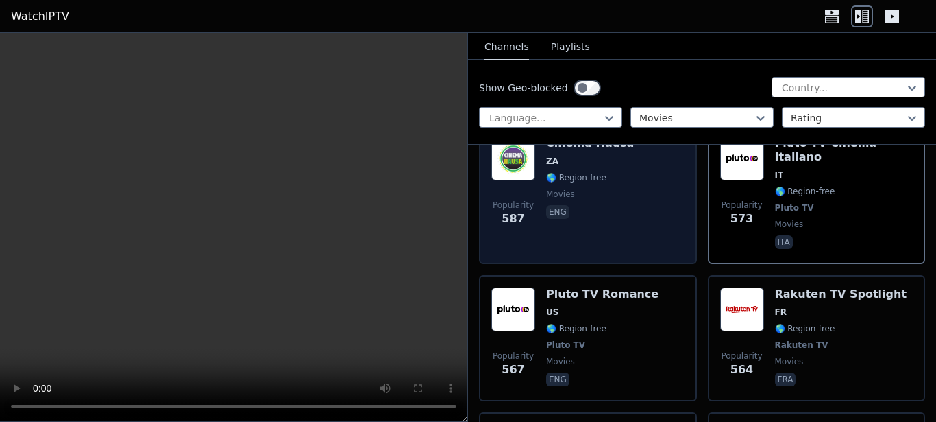
scroll to position [2442, 0]
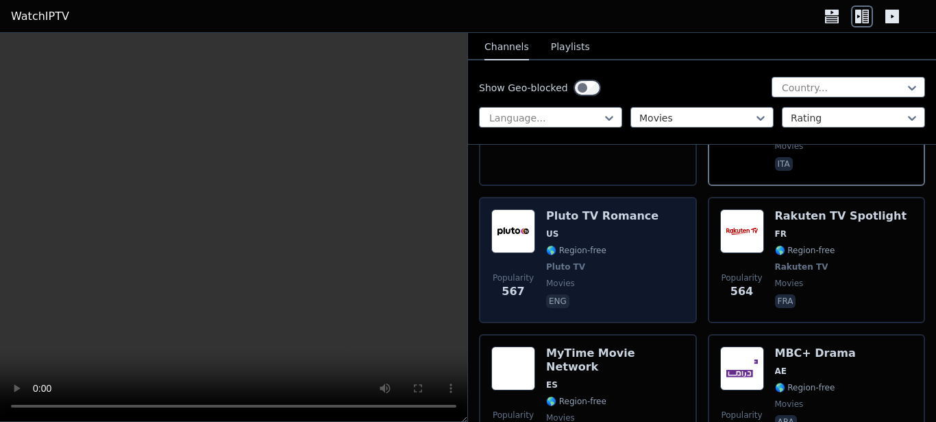
click at [625, 245] on span "🌎 Region-free" at bounding box center [602, 250] width 112 height 11
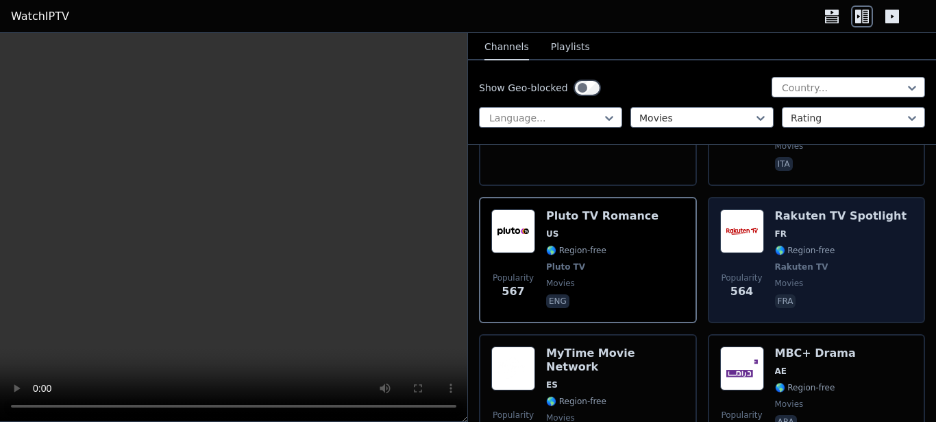
click at [901, 209] on div "Popularity 564 Rakuten TV Spotlight FR 🌎 Region-free Rakuten TV movies fra" at bounding box center [816, 259] width 193 height 101
